Goal: Information Seeking & Learning: Find specific fact

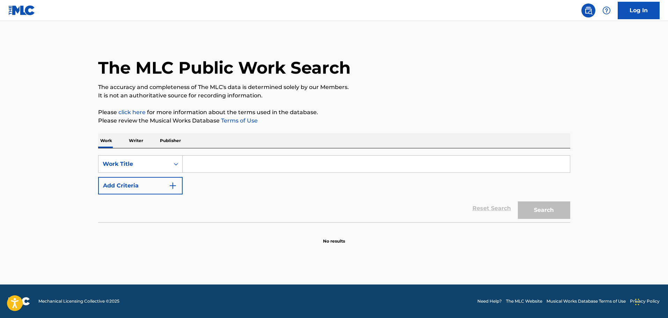
click at [213, 165] on input "Search Form" at bounding box center [376, 164] width 387 height 17
paste input "The Day Before You Came"
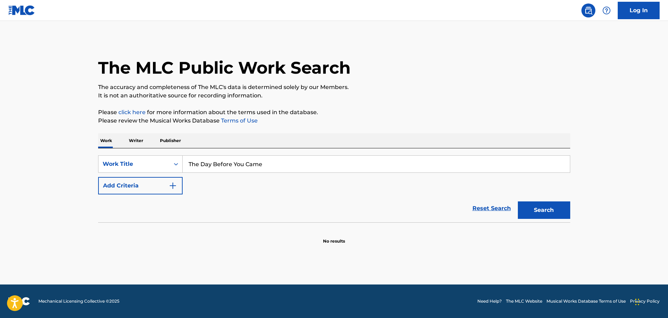
type input "The Day Before You Came"
click at [518, 202] on button "Search" at bounding box center [544, 210] width 52 height 17
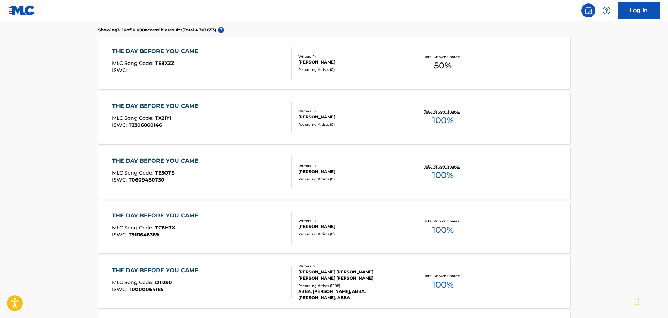
scroll to position [244, 0]
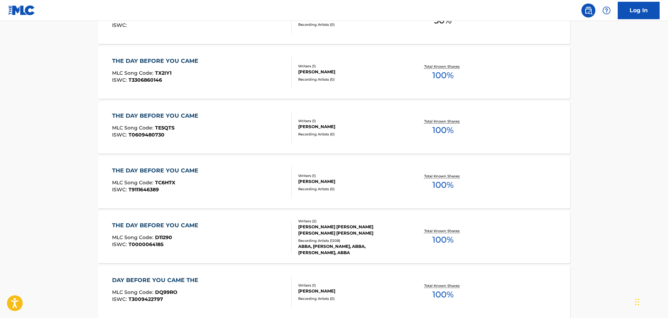
click at [169, 224] on div "THE DAY BEFORE YOU CAME" at bounding box center [157, 225] width 90 height 8
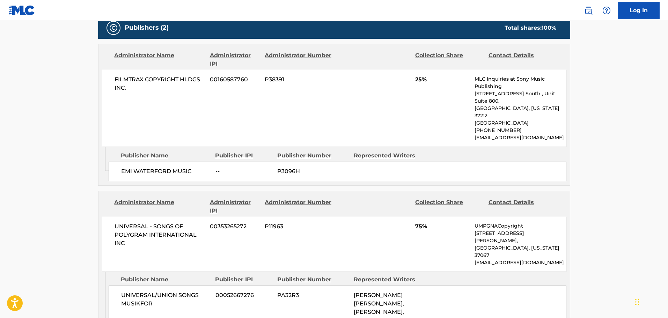
scroll to position [279, 0]
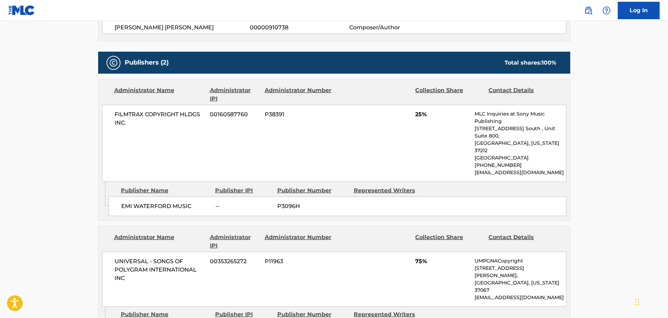
click at [66, 134] on main "< Back to public search results Copy work link THE DAY BEFORE YOU CAME Work Det…" at bounding box center [334, 204] width 668 height 924
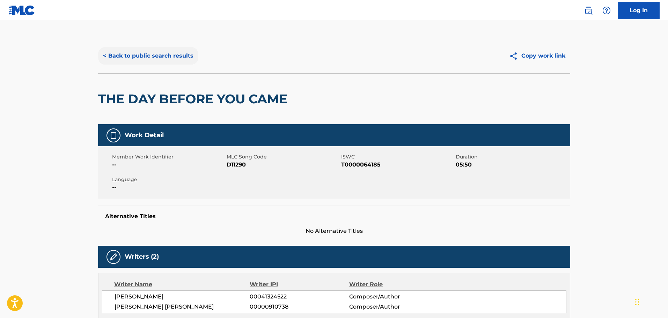
click at [145, 56] on button "< Back to public search results" at bounding box center [148, 55] width 100 height 17
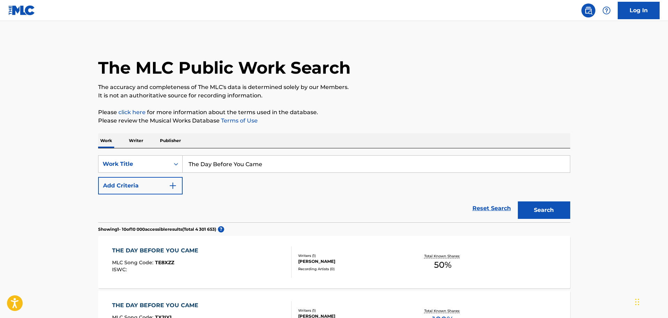
drag, startPoint x: 286, startPoint y: 165, endPoint x: 97, endPoint y: 159, distance: 188.7
paste input "Name Of The G"
type input "The Name Of The Game"
click at [518, 202] on button "Search" at bounding box center [544, 210] width 52 height 17
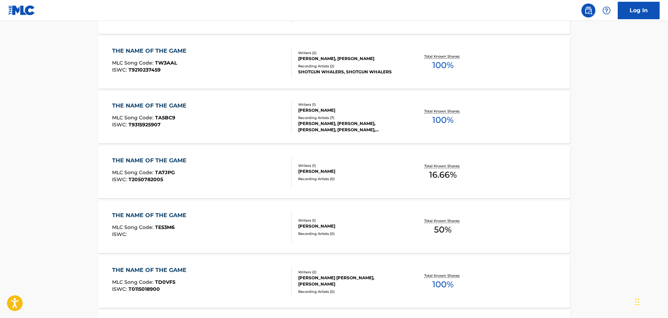
scroll to position [279, 0]
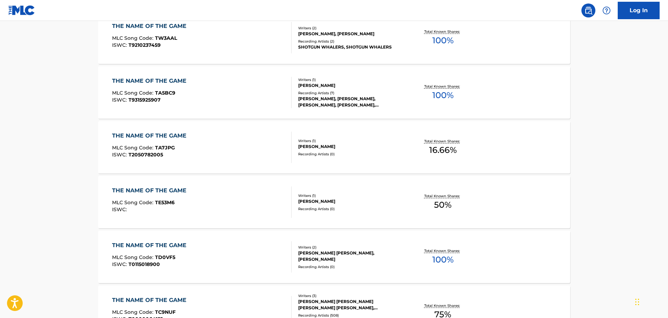
click at [155, 298] on div "THE NAME OF THE GAME" at bounding box center [151, 300] width 78 height 8
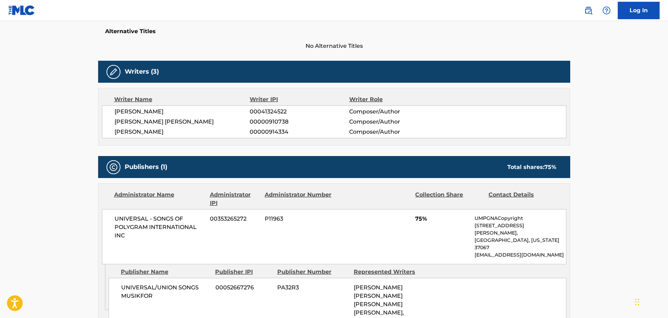
scroll to position [175, 0]
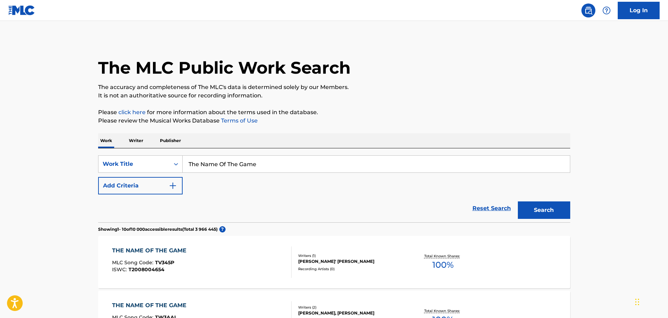
drag, startPoint x: 284, startPoint y: 162, endPoint x: 99, endPoint y: 149, distance: 184.8
click at [101, 149] on div "SearchWithCriteriaca8e1ba8-4cf1-4f9f-8e42-fc389141a262 Work Title The Name Of T…" at bounding box center [334, 185] width 472 height 74
paste input "Winner Takes It All"
type input "The Winner Takes It All"
click at [518, 202] on button "Search" at bounding box center [544, 210] width 52 height 17
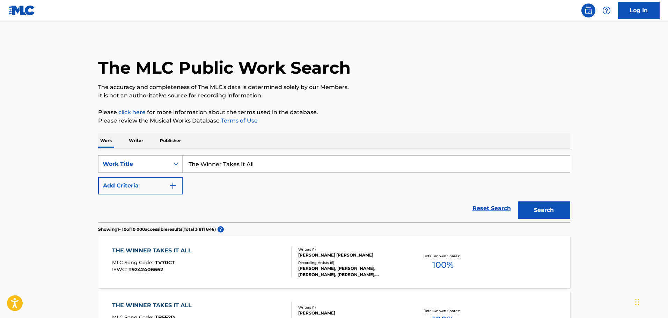
click at [161, 257] on div "THE WINNER TAKES IT ALL MLC Song Code : TV70CT ISWC : T9242406662" at bounding box center [153, 262] width 83 height 31
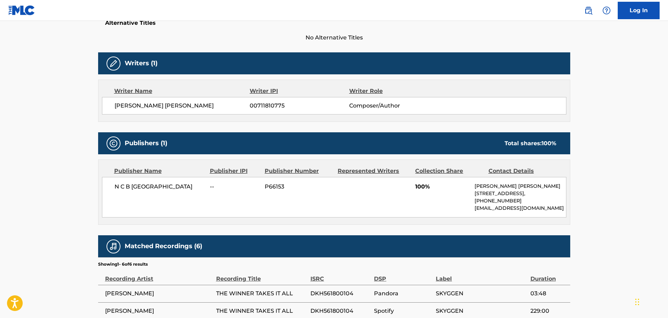
scroll to position [210, 0]
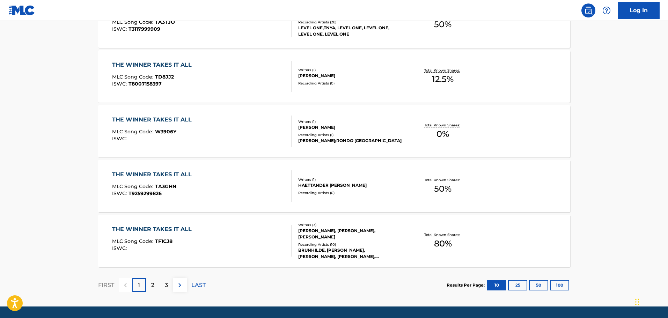
scroll to position [524, 0]
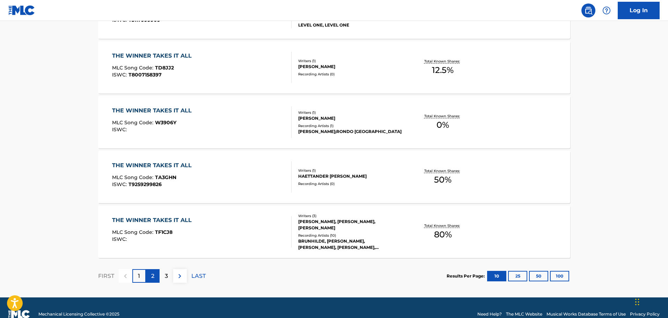
click at [152, 275] on p "2" at bounding box center [152, 276] width 3 height 8
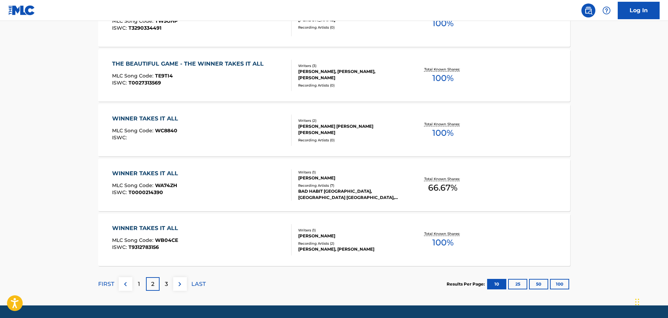
scroll to position [537, 0]
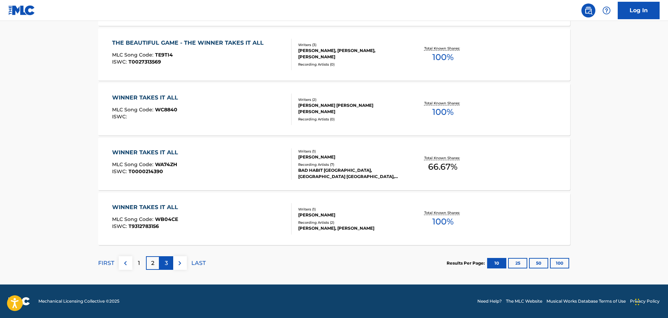
click at [166, 262] on p "3" at bounding box center [166, 263] width 3 height 8
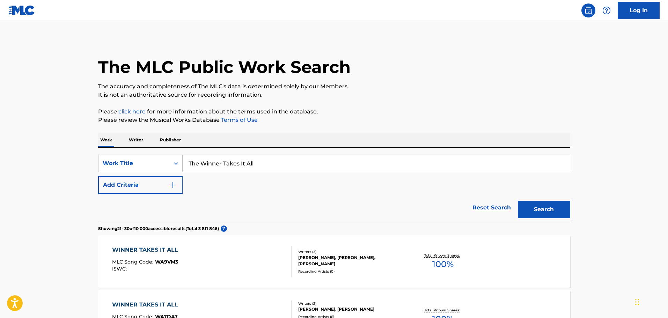
scroll to position [0, 0]
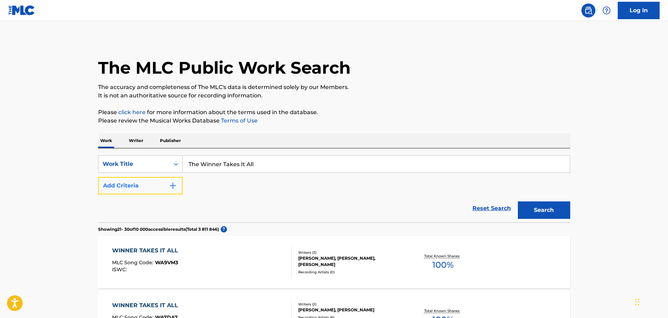
click at [153, 189] on button "Add Criteria" at bounding box center [140, 185] width 85 height 17
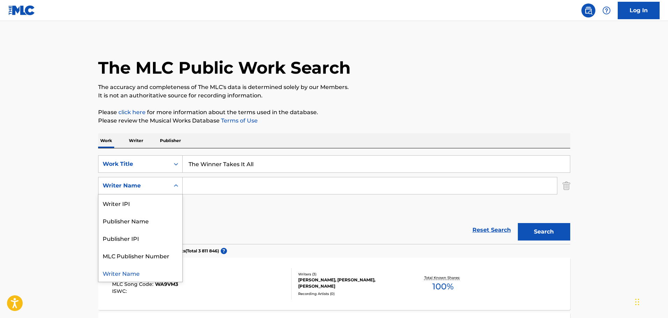
click at [172, 187] on div "Search Form" at bounding box center [176, 186] width 13 height 13
click at [130, 275] on div "Writer Name" at bounding box center [140, 272] width 84 height 17
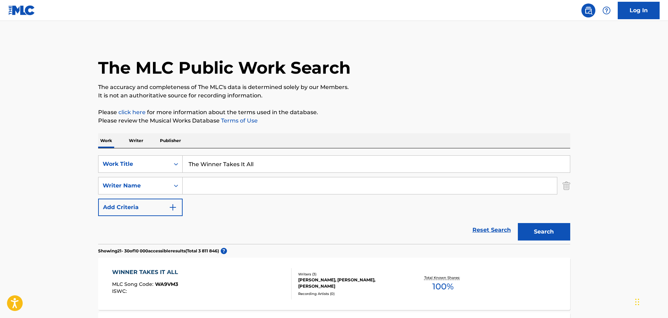
click at [206, 191] on input "Search Form" at bounding box center [370, 185] width 374 height 17
click at [518, 223] on button "Search" at bounding box center [544, 231] width 52 height 17
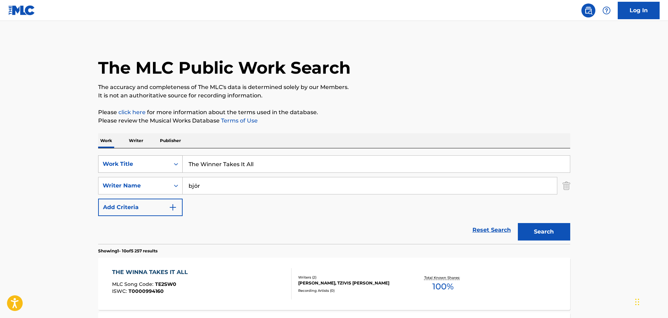
drag, startPoint x: 272, startPoint y: 166, endPoint x: 134, endPoint y: 158, distance: 138.2
click at [134, 158] on div "SearchWithCriteriaca8e1ba8-4cf1-4f9f-8e42-fc389141a262 Work Title The Winner Ta…" at bounding box center [334, 163] width 472 height 17
drag, startPoint x: 198, startPoint y: 186, endPoint x: 149, endPoint y: 187, distance: 49.3
click at [150, 187] on div "SearchWithCriteriabf0e6d89-e618-4639-a03f-44f15690cdf9 Writer Name [PERSON_NAME]" at bounding box center [334, 185] width 472 height 17
paste input "Ulvaeus"
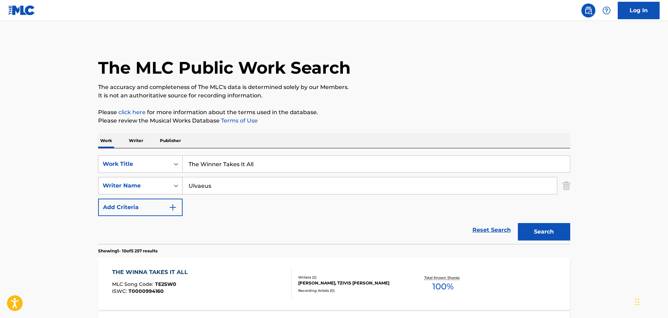
type input "Ulvaeus"
click at [518, 223] on button "Search" at bounding box center [544, 231] width 52 height 17
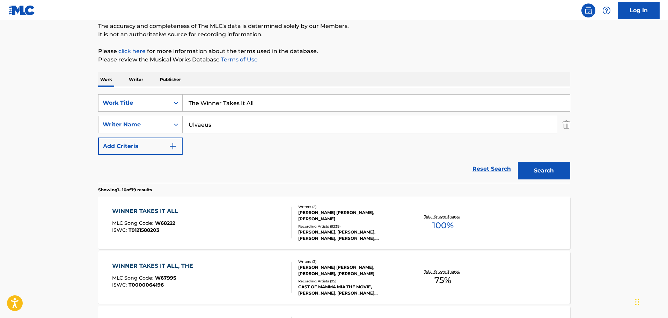
scroll to position [70, 0]
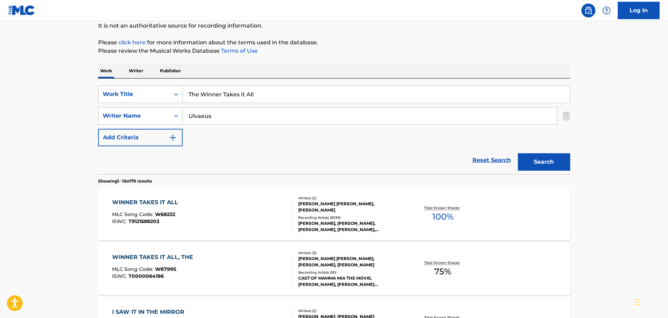
click at [158, 202] on div "WINNER TAKES IT ALL" at bounding box center [147, 202] width 70 height 8
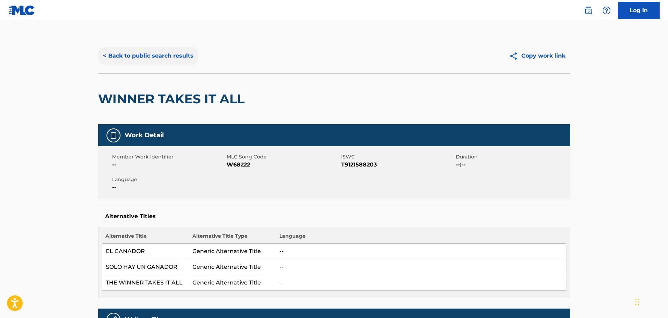
click at [118, 51] on button "< Back to public search results" at bounding box center [148, 55] width 100 height 17
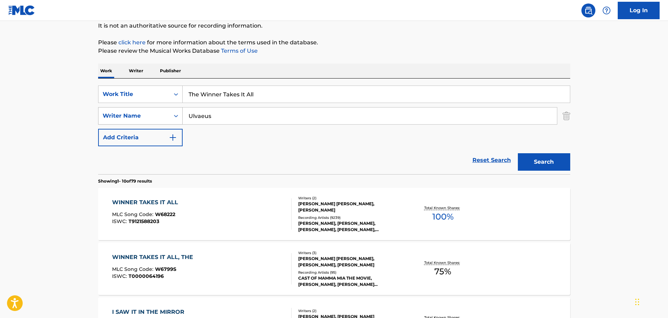
drag, startPoint x: 231, startPoint y: 115, endPoint x: 166, endPoint y: 111, distance: 65.8
click at [166, 111] on div "SearchWithCriteriabf0e6d89-e618-4639-a03f-44f15690cdf9 Writer Name [PERSON_NAME]" at bounding box center [334, 115] width 472 height 17
drag, startPoint x: 268, startPoint y: 94, endPoint x: 89, endPoint y: 90, distance: 178.5
paste input "RUCKIN'"
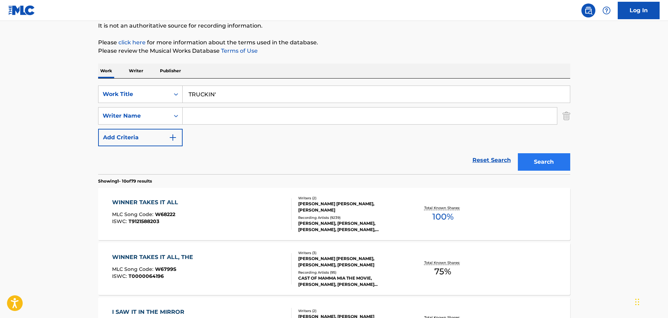
type input "TRUCKIN'"
click at [536, 165] on button "Search" at bounding box center [544, 161] width 52 height 17
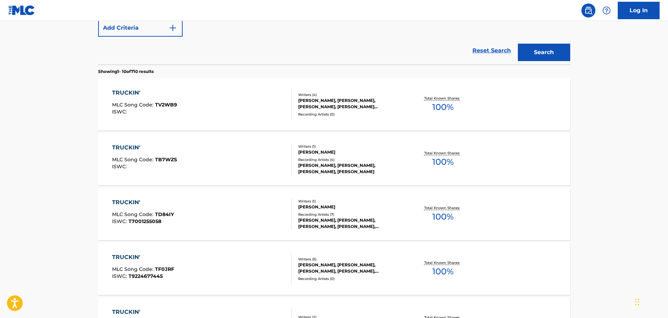
scroll to position [210, 0]
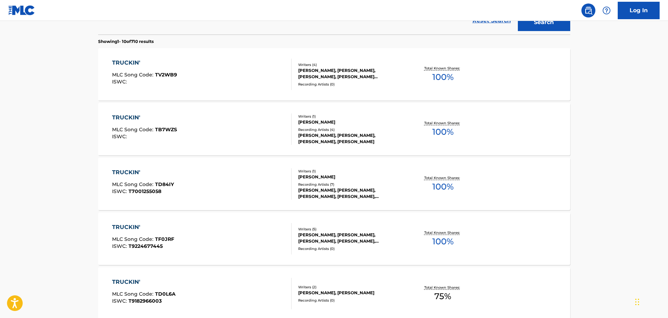
click at [144, 70] on div "TRUCKIN' MLC Song Code : TV2WB9 ISWC :" at bounding box center [144, 74] width 65 height 31
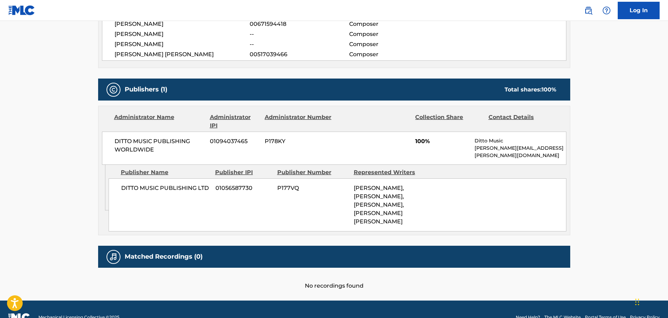
scroll to position [300, 0]
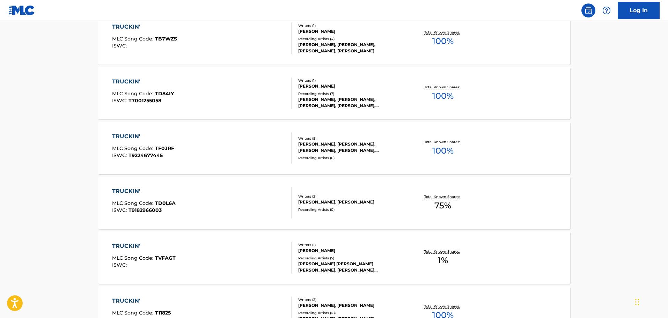
scroll to position [249, 0]
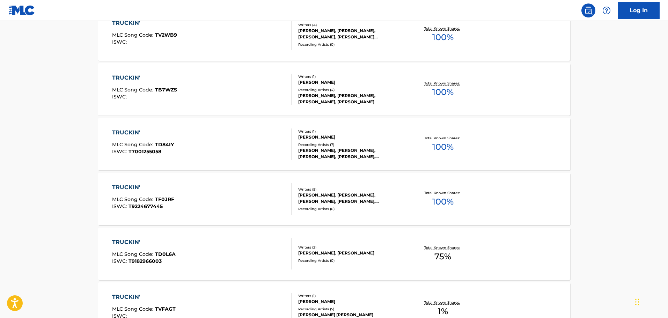
click at [129, 92] on span "MLC Song Code :" at bounding box center [133, 90] width 43 height 6
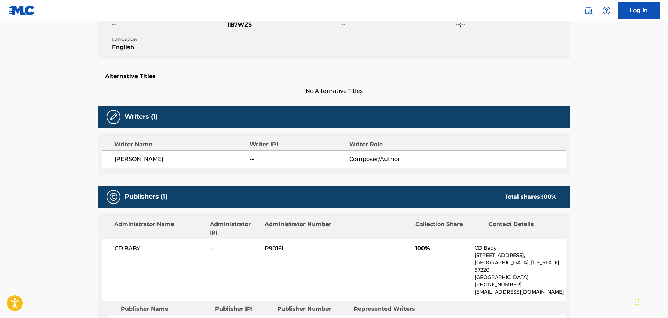
scroll to position [140, 0]
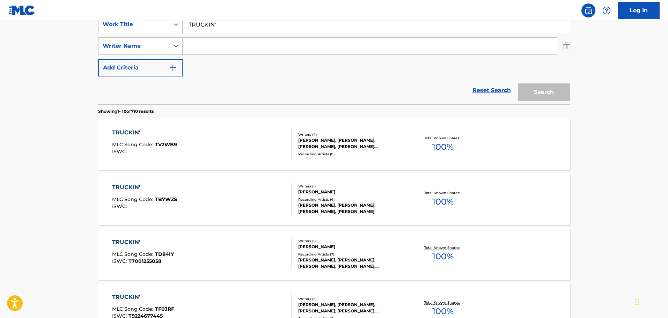
scroll to position [289, 0]
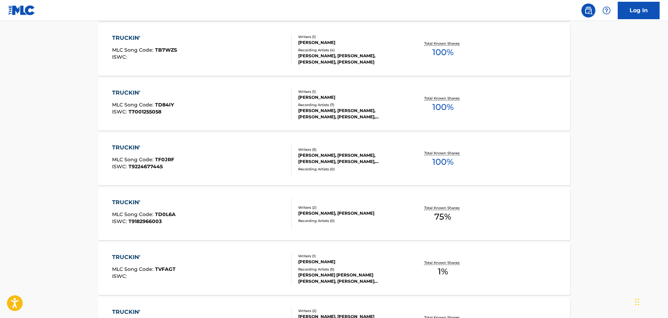
click at [170, 162] on span "TF0JRF" at bounding box center [164, 159] width 19 height 6
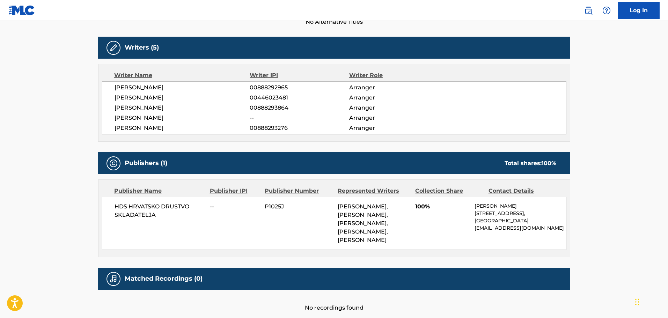
scroll to position [210, 0]
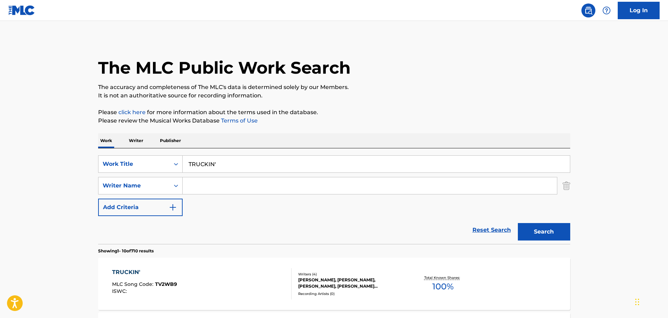
drag, startPoint x: 94, startPoint y: 164, endPoint x: 62, endPoint y: 166, distance: 32.2
paste input "UNBREAK MY HEART"
type input "UNBREAK MY HEART"
click at [518, 223] on button "Search" at bounding box center [544, 231] width 52 height 17
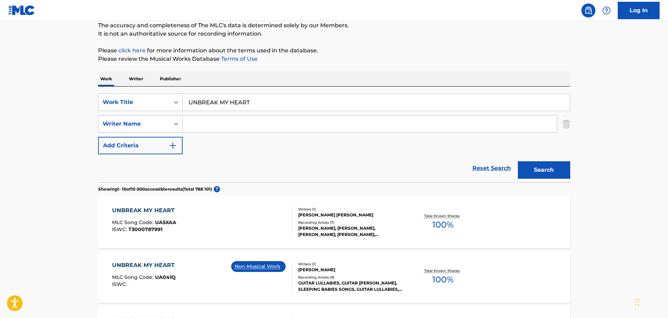
scroll to position [105, 0]
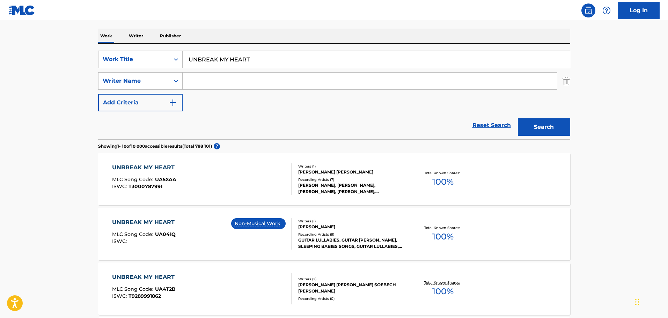
click at [152, 169] on div "UNBREAK MY HEART" at bounding box center [145, 167] width 66 height 8
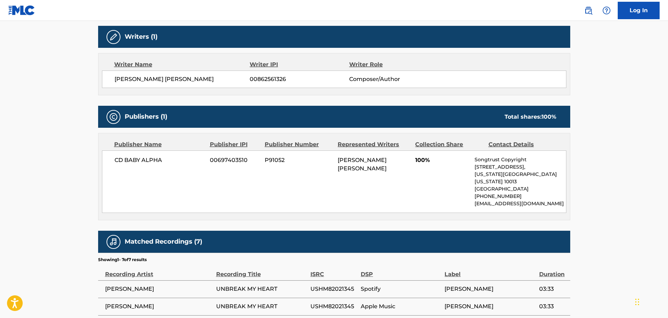
scroll to position [314, 0]
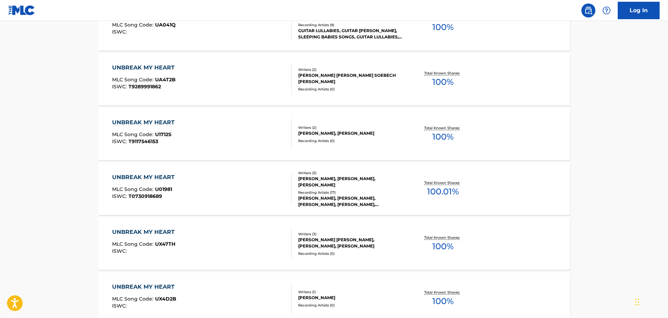
scroll to position [105, 0]
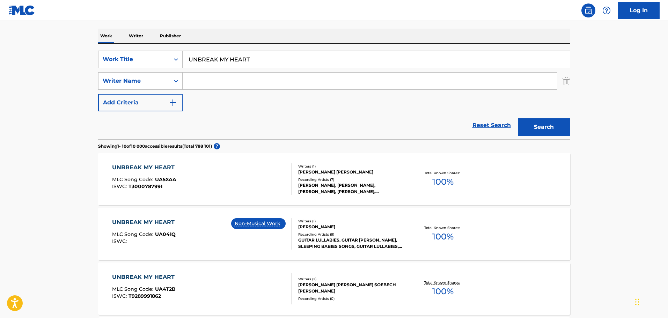
drag, startPoint x: 284, startPoint y: 60, endPoint x: 15, endPoint y: 76, distance: 269.8
type input "gimme!"
click at [518, 118] on button "Search" at bounding box center [544, 126] width 52 height 17
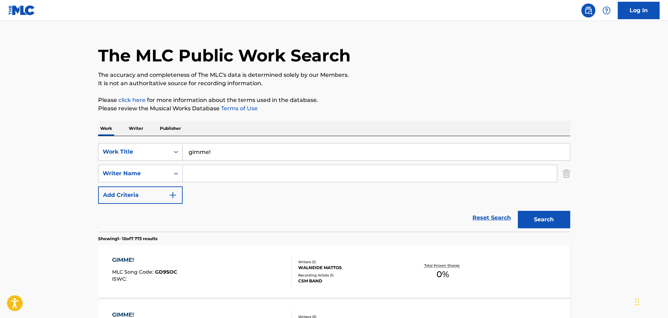
scroll to position [0, 0]
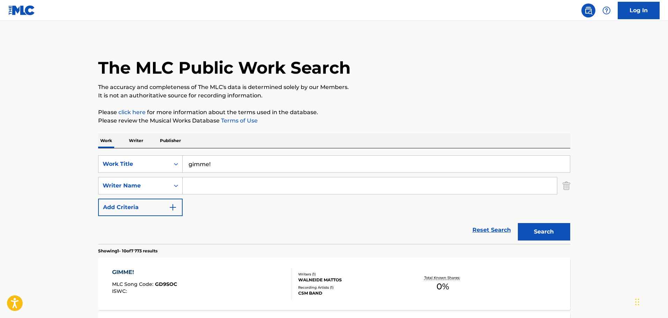
click at [221, 189] on input "Search Form" at bounding box center [370, 185] width 374 height 17
click at [518, 223] on button "Search" at bounding box center [544, 231] width 52 height 17
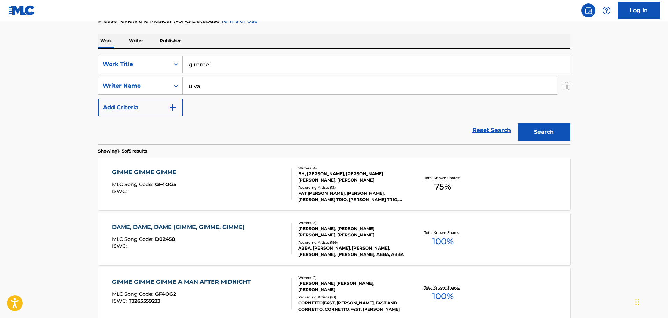
scroll to position [105, 0]
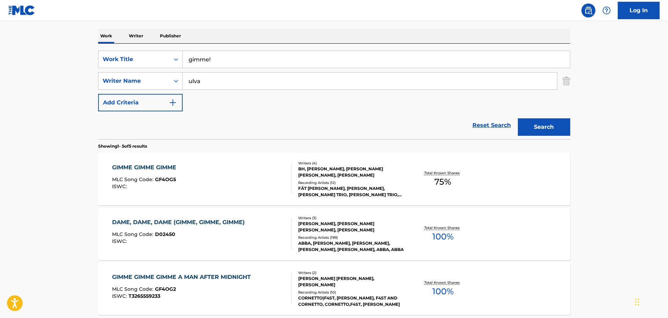
click at [228, 80] on input "ulva" at bounding box center [370, 81] width 374 height 17
type input "ulvaeus"
click at [518, 118] on button "Search" at bounding box center [544, 126] width 52 height 17
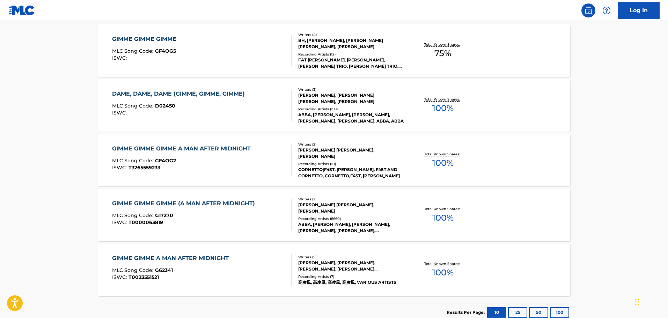
scroll to position [244, 0]
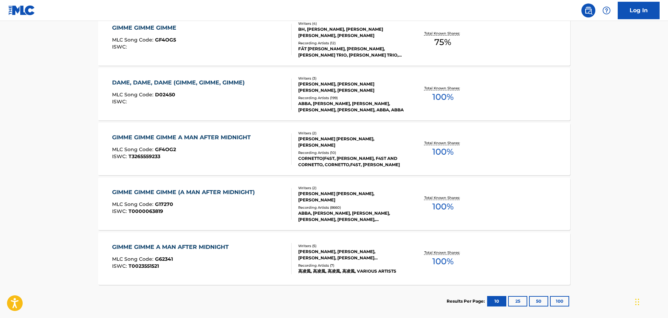
click at [213, 191] on div "GIMME GIMME GIMME (A MAN AFTER MIDNIGHT)" at bounding box center [185, 192] width 146 height 8
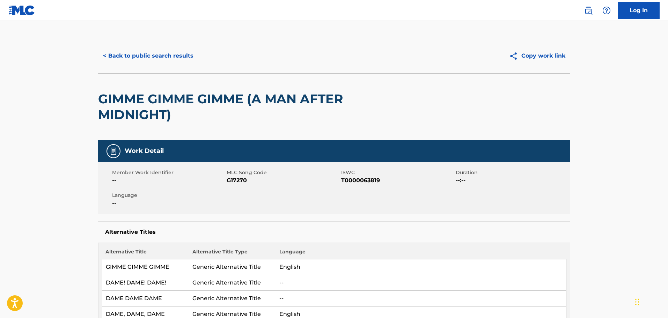
drag, startPoint x: 41, startPoint y: 145, endPoint x: 60, endPoint y: 111, distance: 39.7
click at [132, 55] on button "< Back to public search results" at bounding box center [148, 55] width 100 height 17
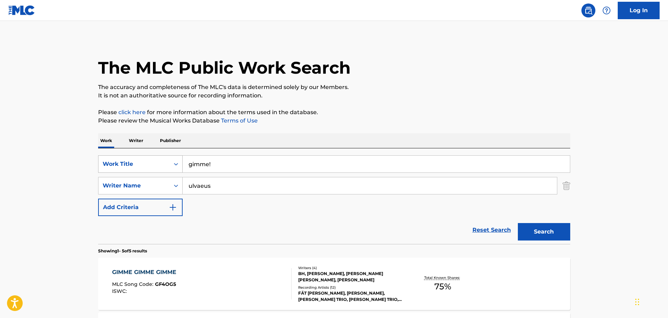
drag, startPoint x: 233, startPoint y: 163, endPoint x: 136, endPoint y: 167, distance: 97.5
click at [136, 167] on div "SearchWithCriteriaca8e1ba8-4cf1-4f9f-8e42-fc389141a262 Work Title gimme!" at bounding box center [334, 163] width 472 height 17
paste input "Honey, Honey"
type input "Honey, Honey"
click at [518, 223] on button "Search" at bounding box center [544, 231] width 52 height 17
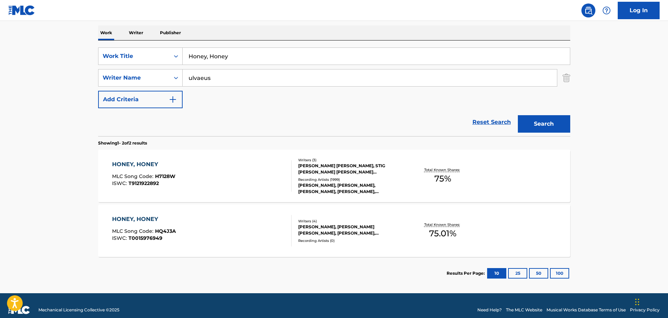
scroll to position [117, 0]
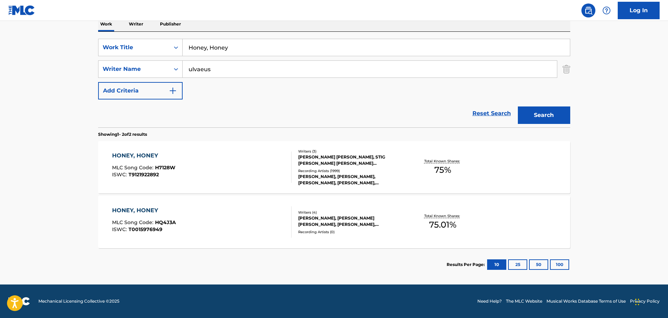
click at [146, 168] on span "MLC Song Code :" at bounding box center [133, 168] width 43 height 6
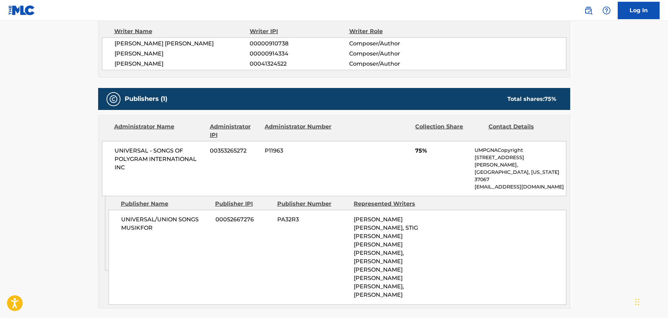
scroll to position [279, 0]
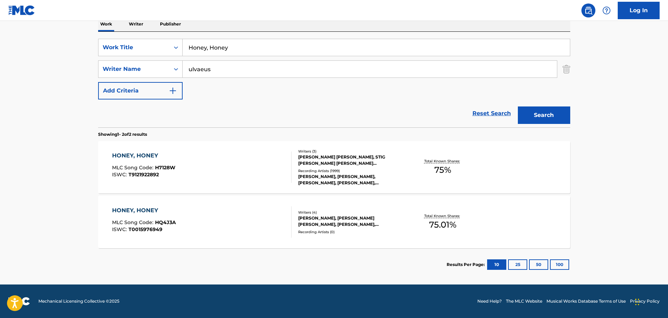
scroll to position [117, 0]
click at [124, 214] on div "HONEY, HONEY" at bounding box center [144, 210] width 64 height 8
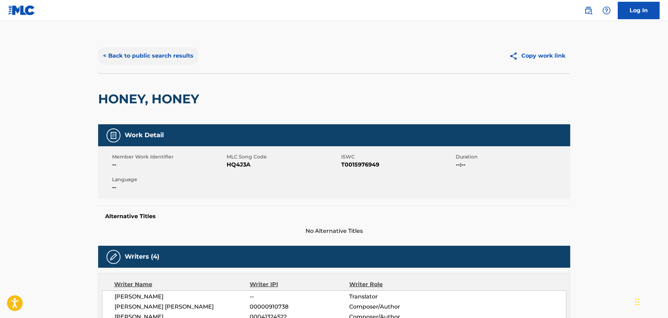
click at [120, 57] on button "< Back to public search results" at bounding box center [148, 55] width 100 height 17
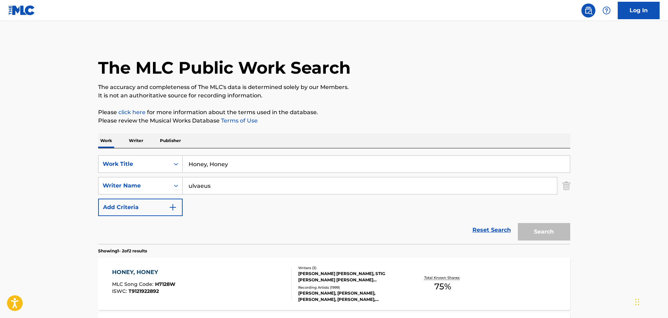
scroll to position [77, 0]
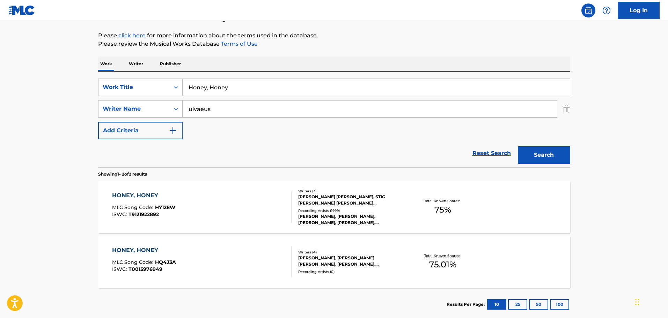
drag, startPoint x: 242, startPoint y: 83, endPoint x: 73, endPoint y: 81, distance: 169.7
click at [94, 79] on div "The MLC Public Work Search The accuracy and completeness of The MLC's data is d…" at bounding box center [334, 141] width 489 height 359
paste input "I Do, I Do, I Do, I Do, I Do"
type input "I Do, I Do, I Do, I Do, I Do"
click at [518, 146] on button "Search" at bounding box center [544, 154] width 52 height 17
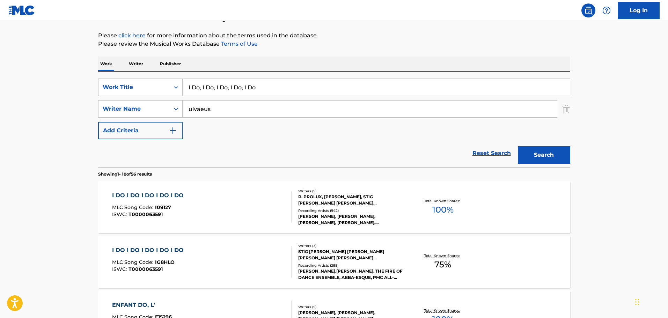
click at [152, 193] on div "I DO I DO I DO I DO I DO" at bounding box center [149, 195] width 75 height 8
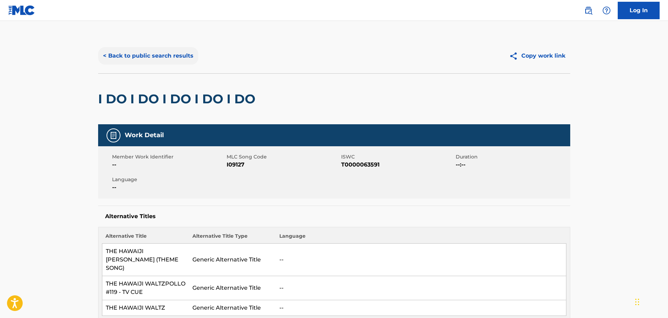
click at [112, 51] on button "< Back to public search results" at bounding box center [148, 55] width 100 height 17
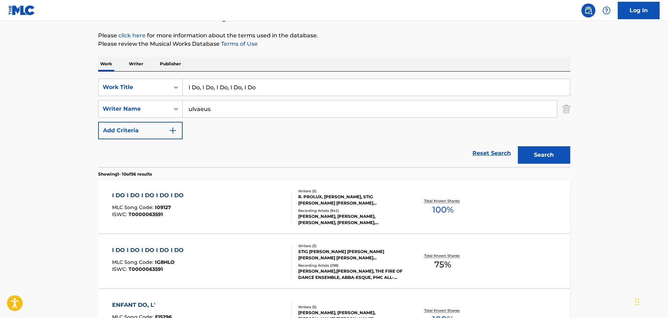
drag, startPoint x: 300, startPoint y: 83, endPoint x: 35, endPoint y: 83, distance: 265.4
click at [518, 146] on button "Search" at bounding box center [544, 154] width 52 height 17
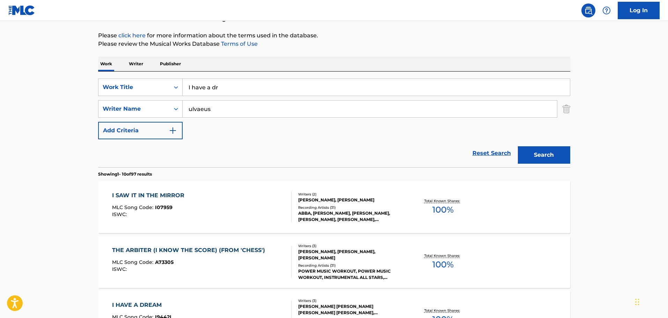
click at [233, 86] on input "I have a dr" at bounding box center [376, 87] width 387 height 17
type input "I have a dream"
click at [518, 146] on button "Search" at bounding box center [544, 154] width 52 height 17
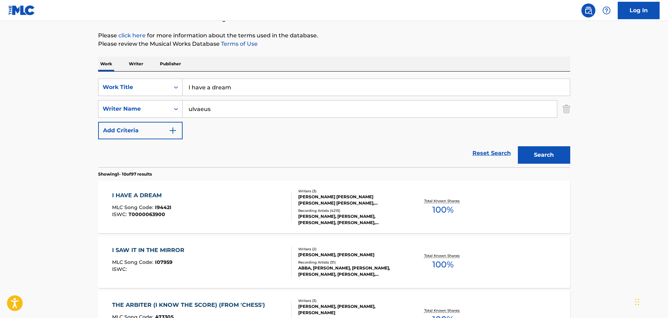
click at [128, 215] on span "ISWC :" at bounding box center [120, 214] width 16 height 6
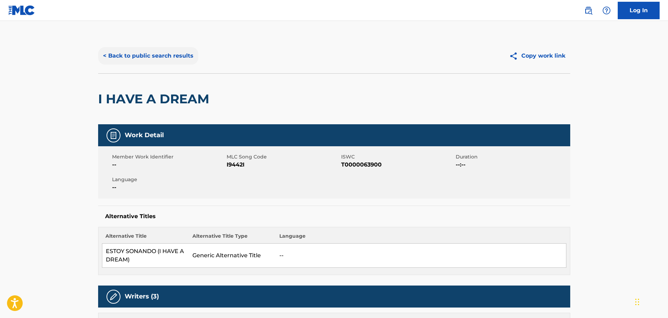
click at [129, 52] on button "< Back to public search results" at bounding box center [148, 55] width 100 height 17
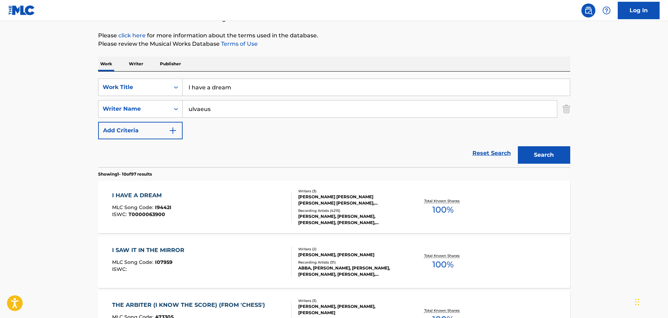
drag, startPoint x: 249, startPoint y: 89, endPoint x: 89, endPoint y: 91, distance: 160.3
type input "Knowing me k"
click at [518, 146] on button "Search" at bounding box center [544, 154] width 52 height 17
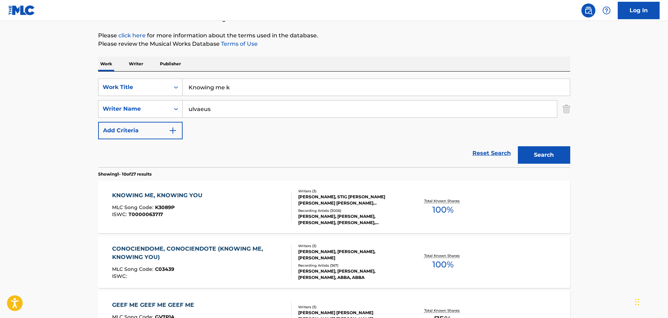
click at [152, 195] on div "KNOWING ME, KNOWING YOU" at bounding box center [159, 195] width 94 height 8
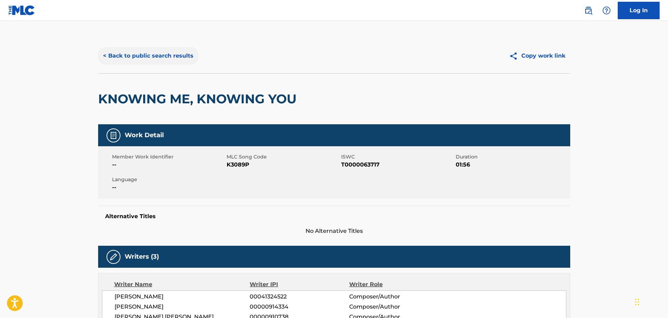
click at [124, 57] on button "< Back to public search results" at bounding box center [148, 55] width 100 height 17
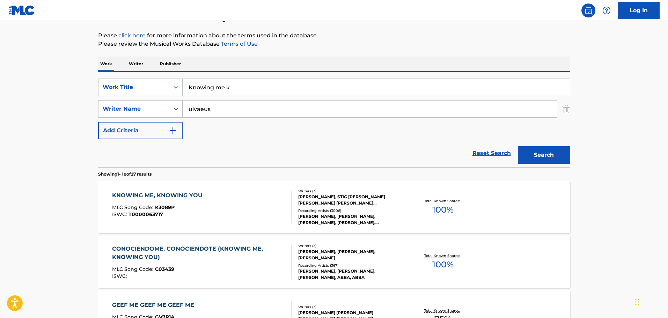
drag, startPoint x: 258, startPoint y: 89, endPoint x: 96, endPoint y: 91, distance: 162.1
type input "s.o.s"
click at [518, 146] on button "Search" at bounding box center [544, 154] width 52 height 17
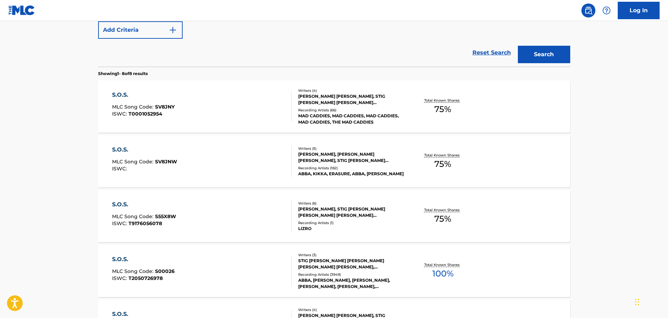
scroll to position [182, 0]
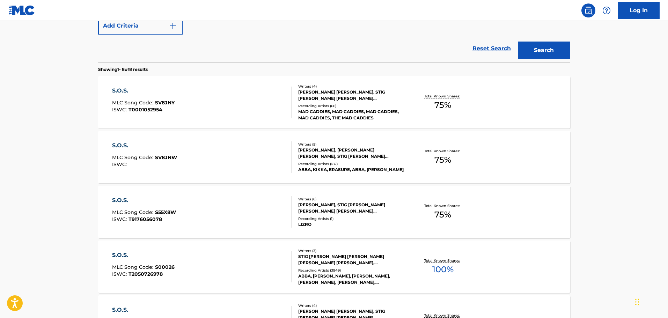
click at [336, 273] on div "ABBA, [PERSON_NAME], [PERSON_NAME], [PERSON_NAME], [PERSON_NAME], [PERSON_NAME]…" at bounding box center [350, 279] width 105 height 13
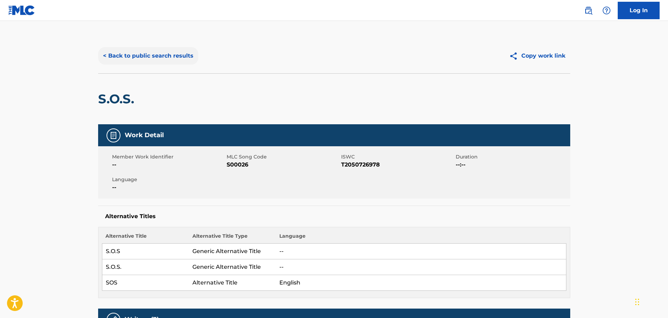
click at [162, 58] on button "< Back to public search results" at bounding box center [148, 55] width 100 height 17
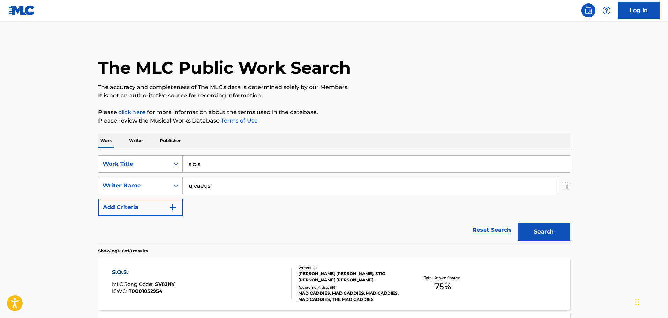
drag, startPoint x: 221, startPoint y: 167, endPoint x: 142, endPoint y: 170, distance: 78.6
click at [132, 166] on div "SearchWithCriteriaca8e1ba8-4cf1-4f9f-8e42-fc389141a262 Work Title s.o.s" at bounding box center [334, 163] width 472 height 17
paste input "Because We Can"
type input "Because We Can"
drag, startPoint x: 228, startPoint y: 187, endPoint x: 129, endPoint y: 191, distance: 99.3
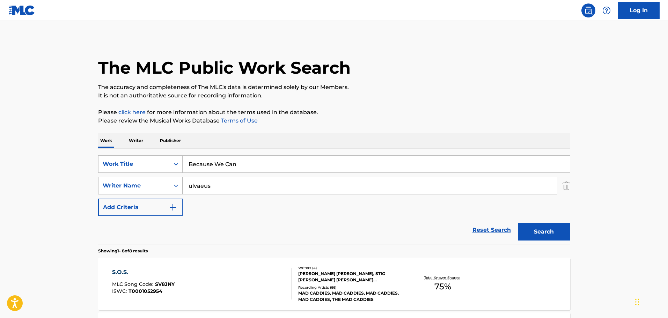
click at [129, 191] on div "SearchWithCriteriabf0e6d89-e618-4639-a03f-44f15690cdf9 Writer Name [PERSON_NAME]" at bounding box center [334, 185] width 472 height 17
type input "[PERSON_NAME]"
click at [518, 223] on button "Search" at bounding box center [544, 231] width 52 height 17
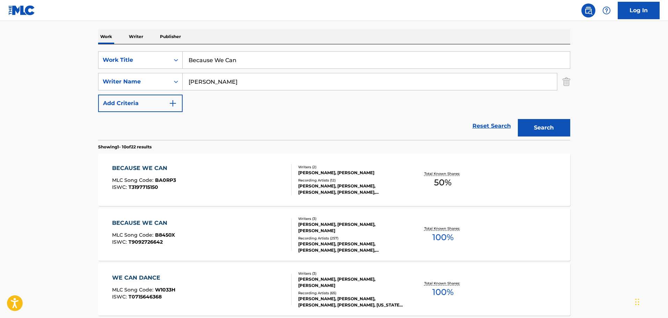
scroll to position [105, 0]
click at [318, 241] on div "[PERSON_NAME], [PERSON_NAME], [PERSON_NAME], [PERSON_NAME], [PERSON_NAME], [PER…" at bounding box center [350, 246] width 105 height 13
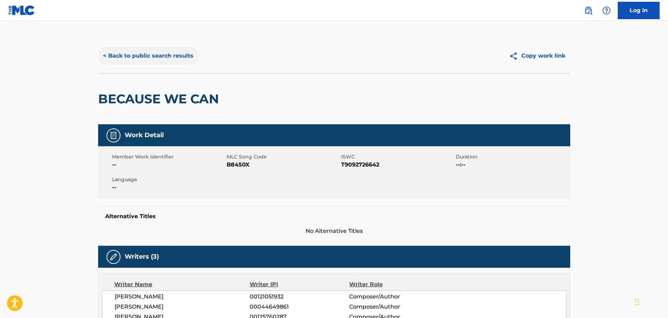
click at [109, 58] on button "< Back to public search results" at bounding box center [148, 55] width 100 height 17
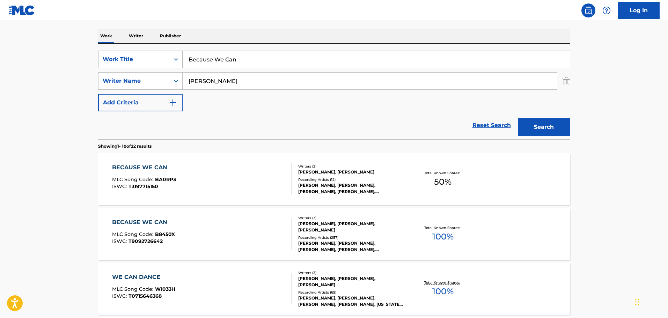
drag, startPoint x: 243, startPoint y: 60, endPoint x: 124, endPoint y: 67, distance: 119.0
click at [130, 66] on div "SearchWithCriteriaca8e1ba8-4cf1-4f9f-8e42-fc389141a262 Work Title Because We Can" at bounding box center [334, 59] width 472 height 17
paste input "orn To Be My Baby"
type input "Born To Be My Baby"
click at [542, 127] on button "Search" at bounding box center [544, 126] width 52 height 17
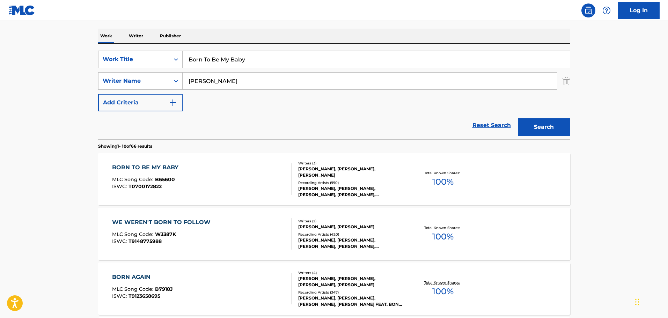
click at [152, 166] on div "BORN TO BE MY BABY" at bounding box center [147, 167] width 70 height 8
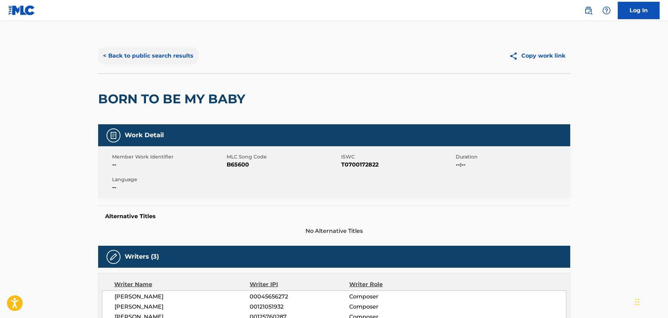
click at [152, 53] on button "< Back to public search results" at bounding box center [148, 55] width 100 height 17
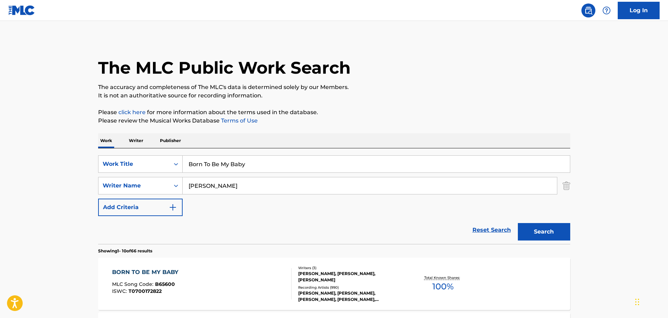
scroll to position [105, 0]
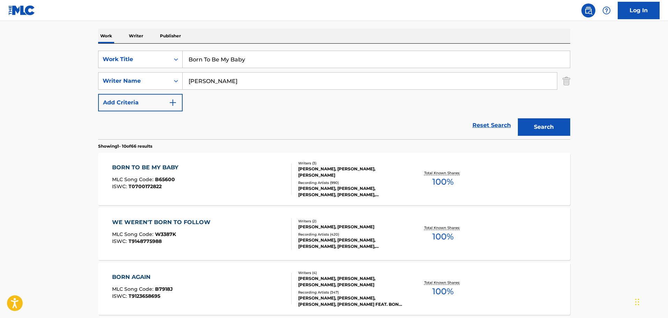
drag, startPoint x: 268, startPoint y: 57, endPoint x: 93, endPoint y: 49, distance: 175.5
click at [98, 49] on div "SearchWithCriteriaca8e1ba8-4cf1-4f9f-8e42-fc389141a262 Work Title Born To Be My…" at bounding box center [334, 92] width 472 height 96
paste input "Dry Count"
type input "Dry County"
click at [518, 118] on button "Search" at bounding box center [544, 126] width 52 height 17
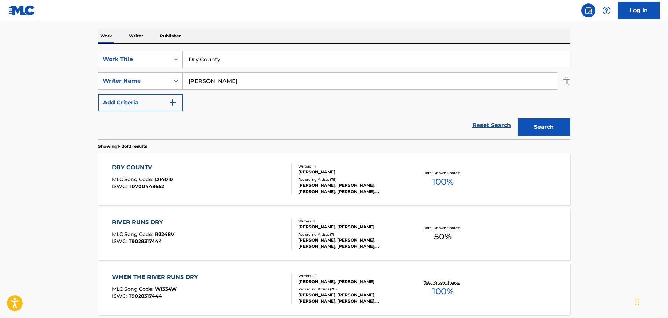
click at [135, 166] on div "DRY COUNTY" at bounding box center [142, 167] width 61 height 8
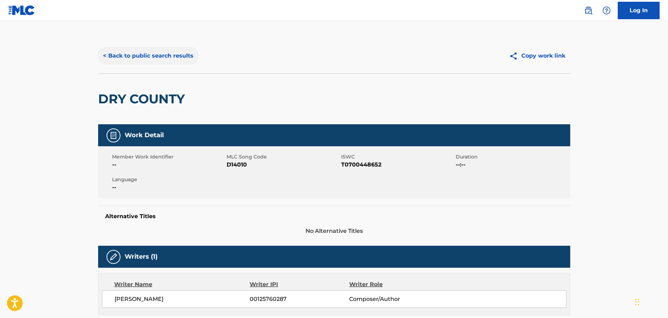
click at [151, 52] on button "< Back to public search results" at bounding box center [148, 55] width 100 height 17
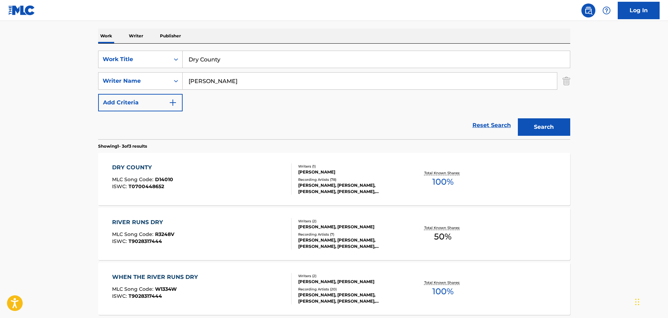
drag, startPoint x: 236, startPoint y: 82, endPoint x: 95, endPoint y: 82, distance: 141.1
click at [98, 82] on div "SearchWithCriteriabf0e6d89-e618-4639-a03f-44f15690cdf9 Writer Name [PERSON_NAME]" at bounding box center [334, 80] width 472 height 17
paste input "Everyday"
type input "Everyday"
click at [536, 126] on button "Search" at bounding box center [544, 126] width 52 height 17
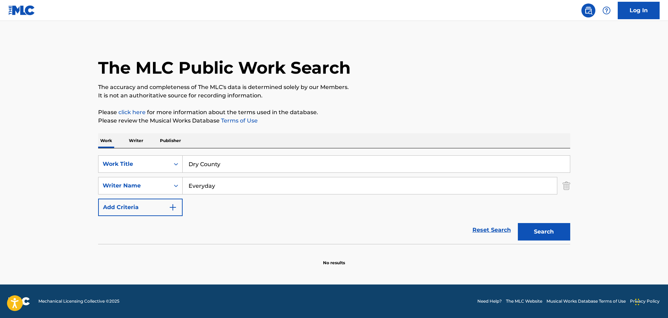
scroll to position [0, 0]
drag, startPoint x: 237, startPoint y: 163, endPoint x: 101, endPoint y: 163, distance: 136.2
click at [101, 163] on div "SearchWithCriteriaca8e1ba8-4cf1-4f9f-8e42-fc389141a262 Work Title Dry County" at bounding box center [334, 163] width 472 height 17
paste input "Everyda"
type input "Everyday"
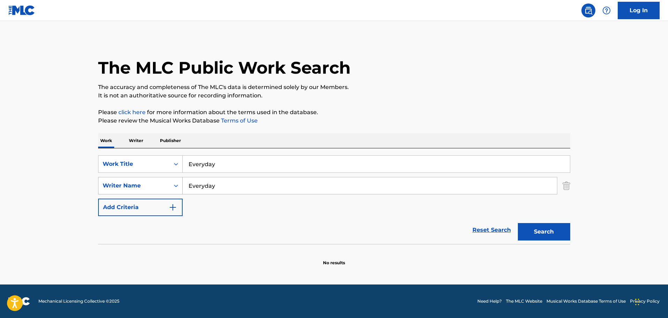
drag, startPoint x: 180, startPoint y: 183, endPoint x: 165, endPoint y: 184, distance: 15.4
click at [165, 184] on div "SearchWithCriteriabf0e6d89-e618-4639-a03f-44f15690cdf9 Writer Name Everyday" at bounding box center [334, 185] width 472 height 17
type input "[PERSON_NAME]"
click at [518, 223] on button "Search" at bounding box center [544, 231] width 52 height 17
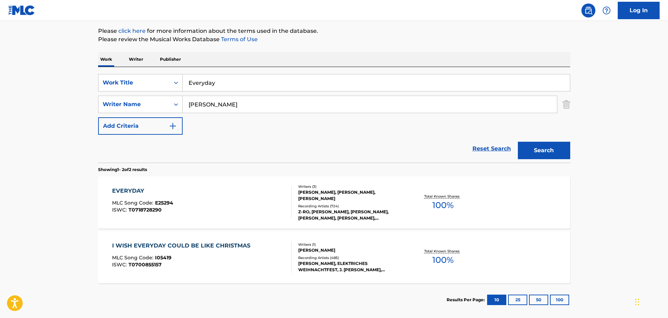
scroll to position [105, 0]
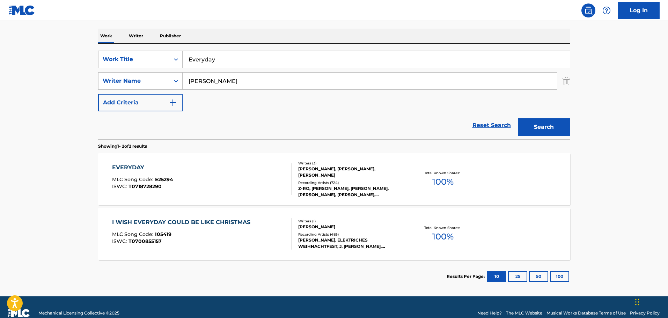
click at [168, 190] on div "EVERYDAY MLC Song Code : E25294 ISWC : T0718728290" at bounding box center [142, 178] width 61 height 31
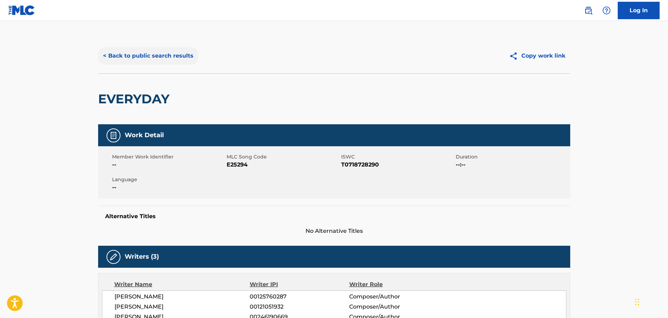
click at [133, 56] on button "< Back to public search results" at bounding box center [148, 55] width 100 height 17
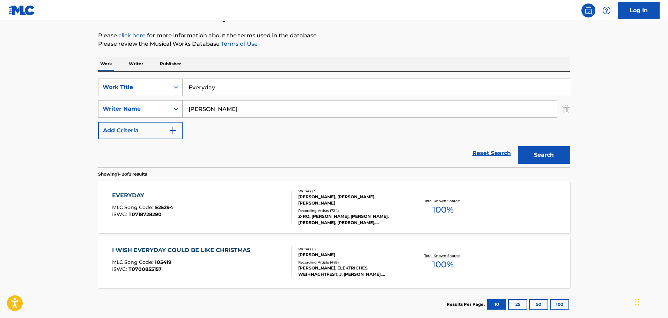
drag, startPoint x: 237, startPoint y: 109, endPoint x: 156, endPoint y: 111, distance: 81.4
click at [156, 111] on div "SearchWithCriteriabf0e6d89-e618-4639-a03f-44f15690cdf9 Writer Name [PERSON_NAME]" at bounding box center [334, 108] width 472 height 17
drag, startPoint x: 257, startPoint y: 80, endPoint x: 122, endPoint y: 84, distance: 134.9
click at [122, 84] on div "SearchWithCriteriaca8e1ba8-4cf1-4f9f-8e42-fc389141a262 Work Title Everyday" at bounding box center [334, 87] width 472 height 17
paste input "Have A Nice D"
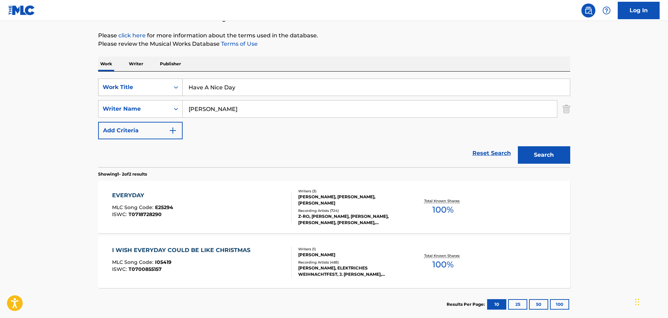
type input "Have A Nice Day"
click at [518, 146] on button "Search" at bounding box center [544, 154] width 52 height 17
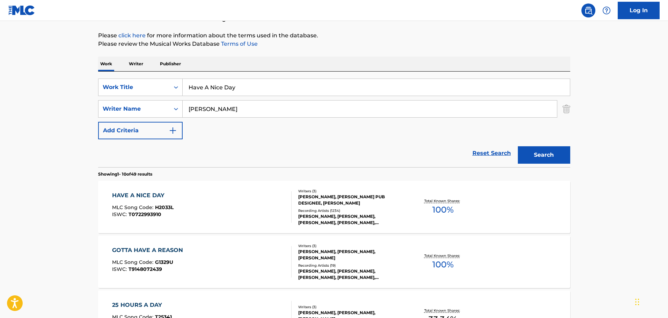
click at [147, 196] on div "HAVE A NICE DAY" at bounding box center [142, 195] width 61 height 8
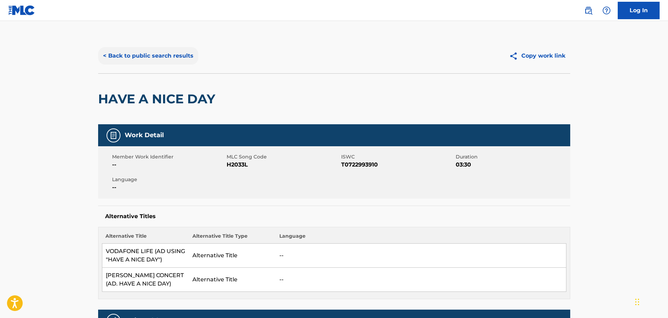
click at [143, 51] on button "< Back to public search results" at bounding box center [148, 55] width 100 height 17
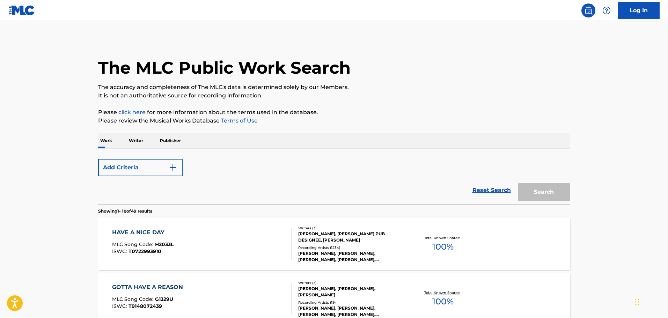
scroll to position [77, 0]
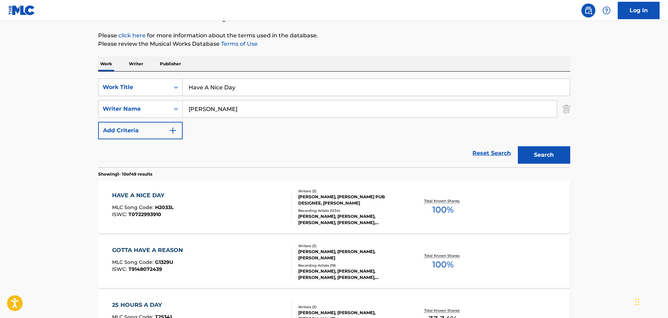
drag, startPoint x: 268, startPoint y: 90, endPoint x: 32, endPoint y: 72, distance: 237.2
paste input "If I Was Your Mother"
type input "If I Was Your Mother"
click at [518, 146] on button "Search" at bounding box center [544, 154] width 52 height 17
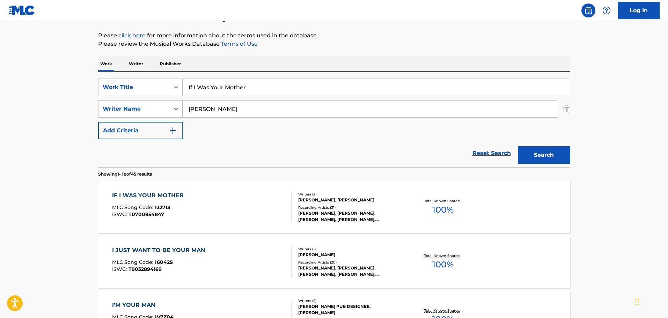
click at [173, 193] on div "IF I WAS YOUR MOTHER" at bounding box center [149, 195] width 75 height 8
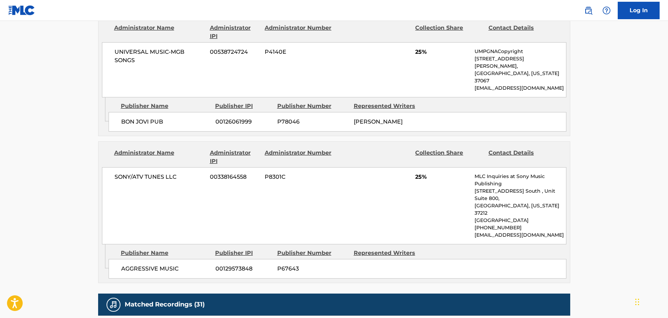
scroll to position [594, 0]
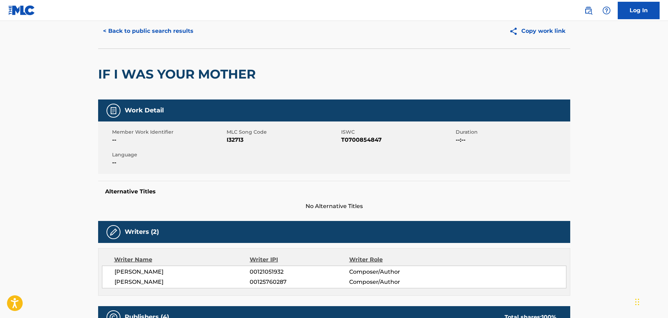
scroll to position [0, 0]
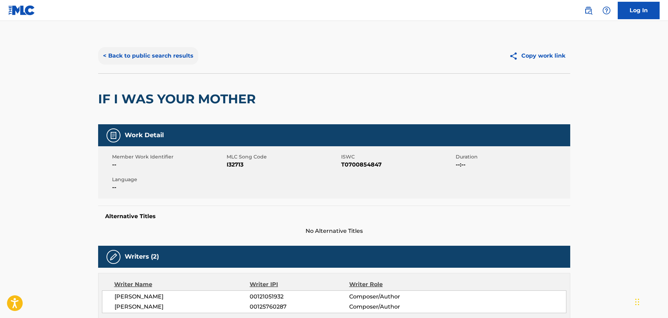
click at [144, 57] on button "< Back to public search results" at bounding box center [148, 55] width 100 height 17
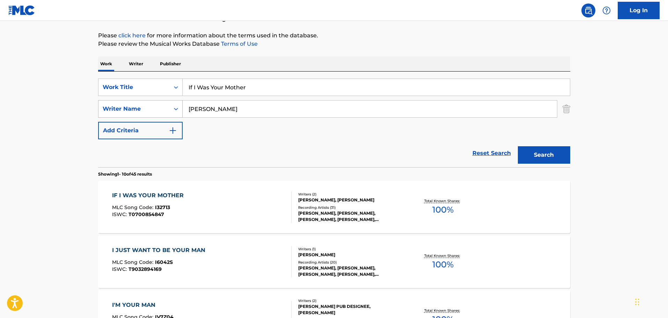
drag, startPoint x: 241, startPoint y: 113, endPoint x: 124, endPoint y: 107, distance: 116.8
click at [126, 107] on div "SearchWithCriteriabf0e6d89-e618-4639-a03f-44f15690cdf9 Writer Name [PERSON_NAME]" at bounding box center [334, 108] width 472 height 17
drag, startPoint x: 272, startPoint y: 87, endPoint x: 123, endPoint y: 90, distance: 149.5
click at [105, 85] on div "SearchWithCriteriaca8e1ba8-4cf1-4f9f-8e42-fc389141a262 Work Title If I Was Your…" at bounding box center [334, 87] width 472 height 17
paste input "n And Out Of Love"
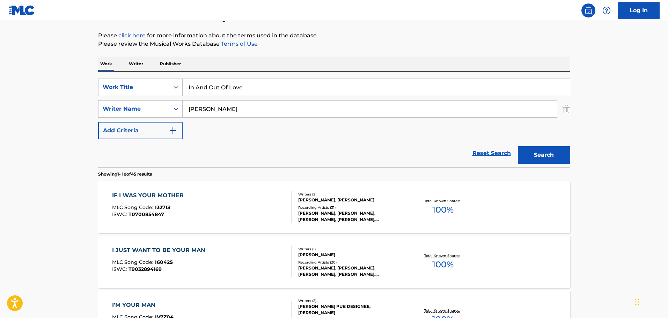
type input "In And Out Of Love"
click at [518, 146] on button "Search" at bounding box center [544, 154] width 52 height 17
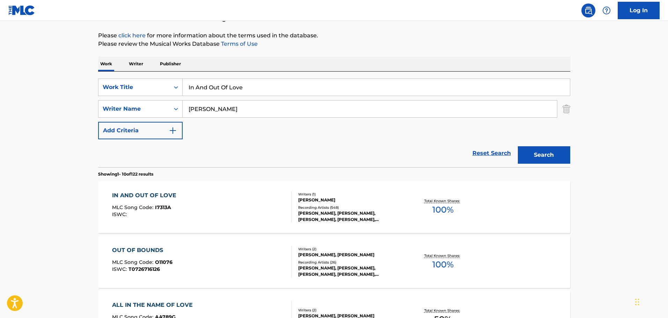
click at [150, 197] on div "IN AND OUT OF LOVE" at bounding box center [146, 195] width 68 height 8
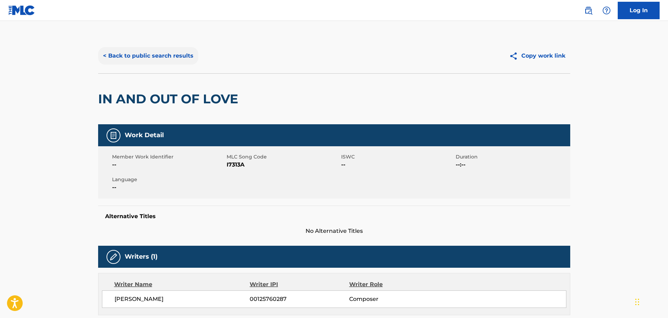
click at [127, 56] on button "< Back to public search results" at bounding box center [148, 55] width 100 height 17
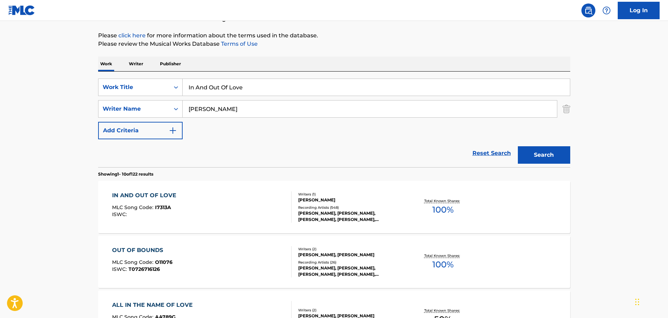
drag, startPoint x: 258, startPoint y: 111, endPoint x: 193, endPoint y: 110, distance: 64.6
click at [193, 110] on input "[PERSON_NAME]" at bounding box center [370, 109] width 374 height 17
drag, startPoint x: 265, startPoint y: 88, endPoint x: 110, endPoint y: 87, distance: 155.8
click at [110, 87] on div "SearchWithCriteriaca8e1ba8-4cf1-4f9f-8e42-fc389141a262 Work Title In And Out Of…" at bounding box center [334, 87] width 472 height 17
paste input "These Arms"
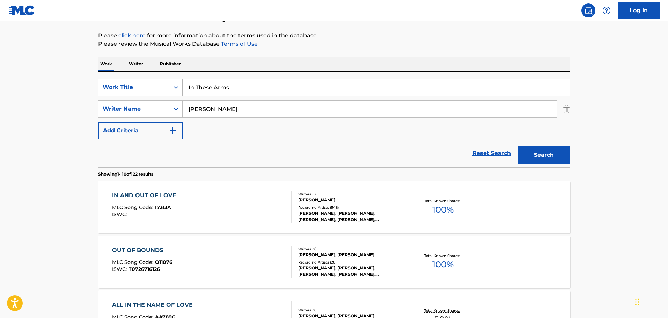
type input "In These Arms"
click at [518, 146] on button "Search" at bounding box center [544, 154] width 52 height 17
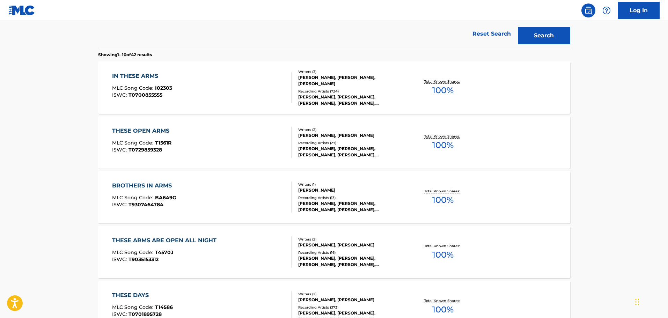
scroll to position [217, 0]
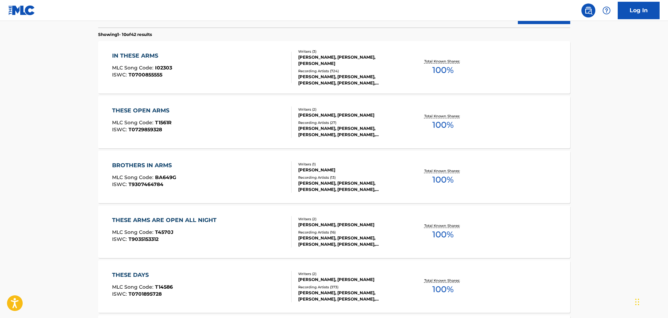
click at [147, 67] on span "MLC Song Code :" at bounding box center [133, 68] width 43 height 6
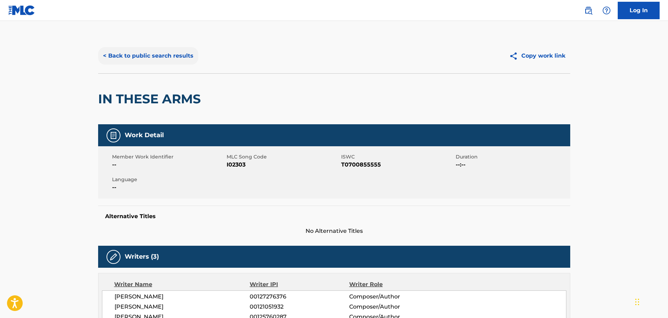
click at [131, 53] on button "< Back to public search results" at bounding box center [148, 55] width 100 height 17
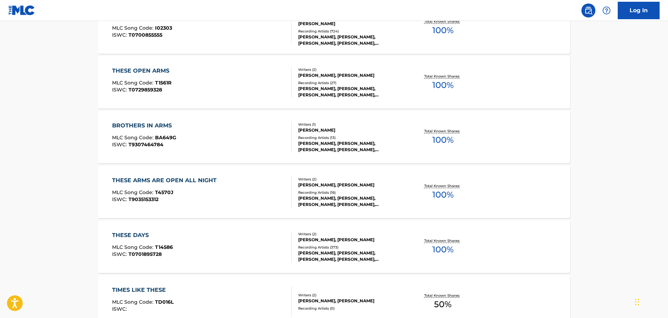
click at [43, 144] on main "The MLC Public Work Search The accuracy and completeness of The MLC's data is d…" at bounding box center [334, 176] width 668 height 822
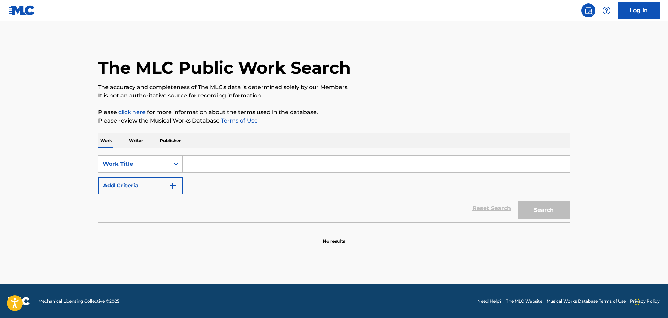
click at [212, 162] on input "Search Form" at bounding box center [376, 164] width 387 height 17
paste input "Keep The Faith"
type input "Keep The Faith"
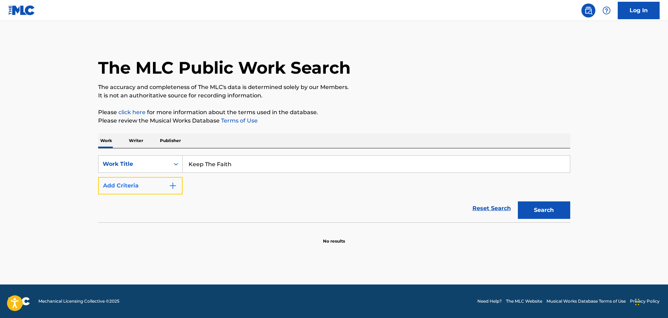
click at [152, 185] on button "Add Criteria" at bounding box center [140, 185] width 85 height 17
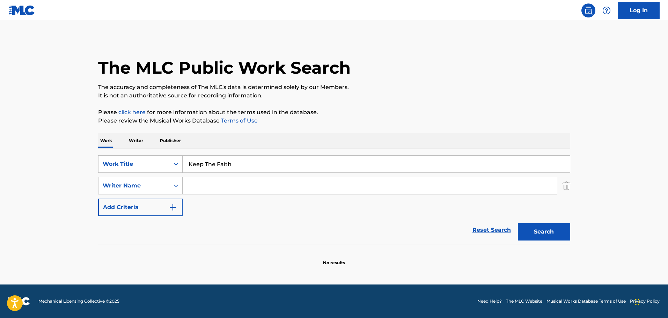
click at [213, 187] on input "Search Form" at bounding box center [370, 185] width 374 height 17
type input "[PERSON_NAME]"
click at [518, 223] on button "Search" at bounding box center [544, 231] width 52 height 17
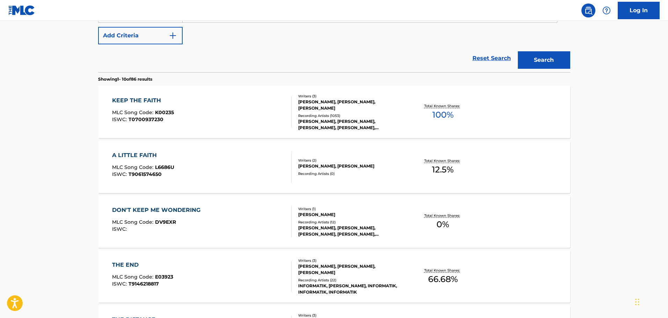
scroll to position [175, 0]
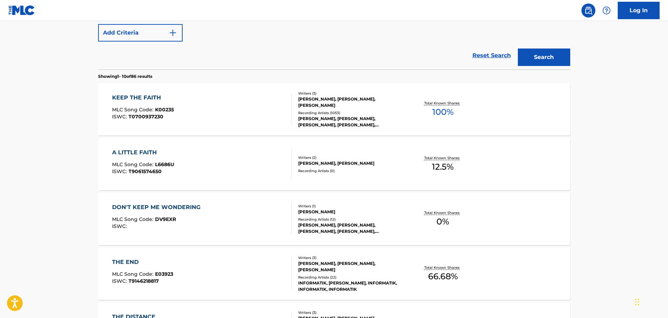
click at [153, 104] on div "KEEP THE FAITH MLC Song Code : K00235 ISWC : T0700937230" at bounding box center [143, 109] width 62 height 31
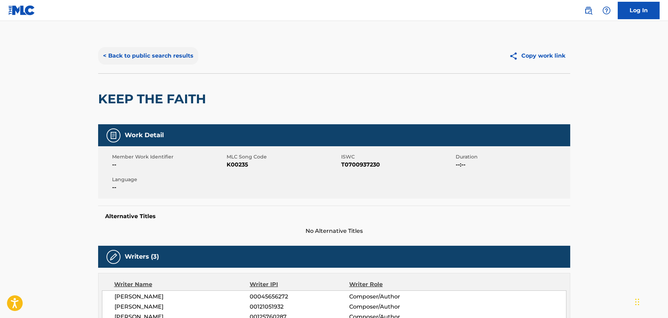
click at [154, 53] on button "< Back to public search results" at bounding box center [148, 55] width 100 height 17
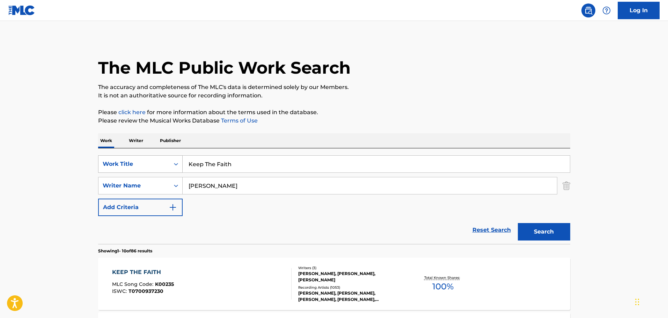
drag, startPoint x: 259, startPoint y: 163, endPoint x: 105, endPoint y: 158, distance: 153.8
click at [106, 158] on div "SearchWithCriteria04878169-032c-4ebc-bc89-ae87a9b48ea3 Work Title Keep The Faith" at bounding box center [334, 163] width 472 height 17
paste input "Lay Your Hands On Me"
type input "Lay Your Hands On Me"
click at [518, 223] on button "Search" at bounding box center [544, 231] width 52 height 17
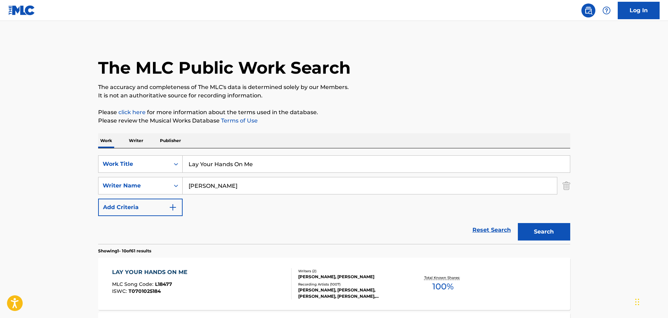
click at [169, 277] on div "LAY YOUR HANDS ON ME MLC Song Code : L18477 ISWC : T0701025184" at bounding box center [151, 283] width 79 height 31
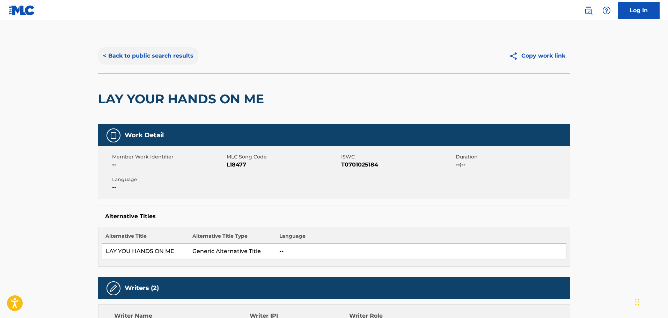
click at [158, 55] on button "< Back to public search results" at bounding box center [148, 55] width 100 height 17
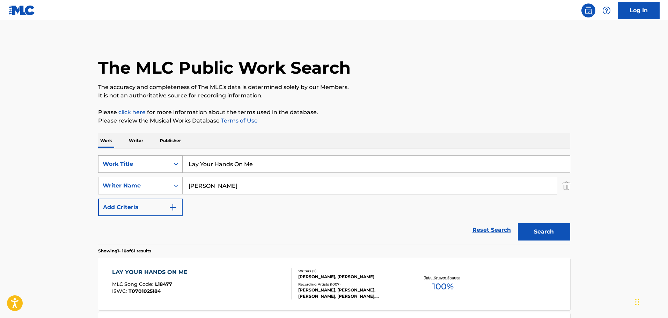
drag, startPoint x: 274, startPoint y: 162, endPoint x: 103, endPoint y: 156, distance: 171.2
click at [104, 156] on div "SearchWithCriteria04878169-032c-4ebc-bc89-ae87a9b48ea3 Work Title Lay Your Hand…" at bounding box center [334, 163] width 472 height 17
type input "lie to me"
click at [518, 223] on button "Search" at bounding box center [544, 231] width 52 height 17
click at [125, 271] on div "LIE TO ME" at bounding box center [141, 272] width 59 height 8
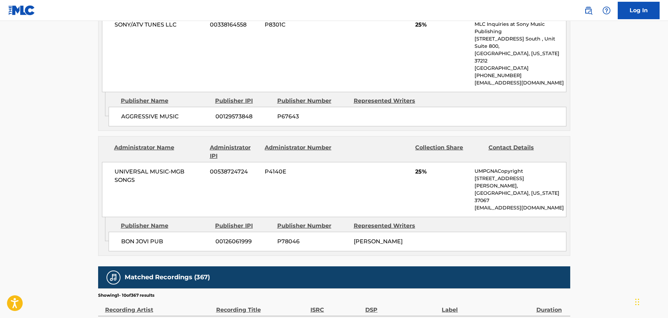
scroll to position [629, 0]
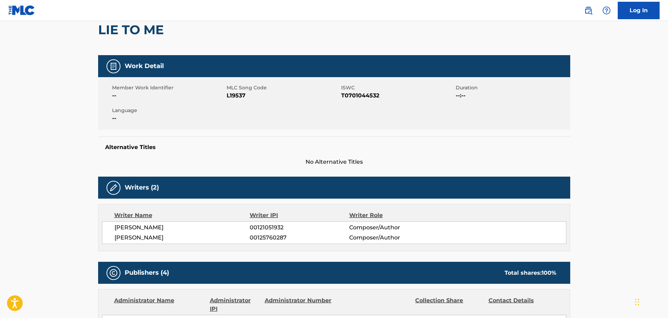
scroll to position [0, 0]
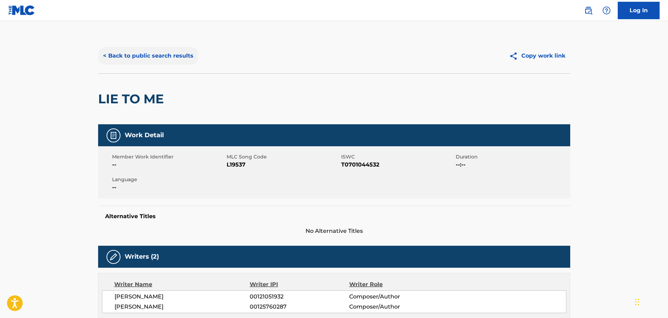
click at [167, 58] on button "< Back to public search results" at bounding box center [148, 55] width 100 height 17
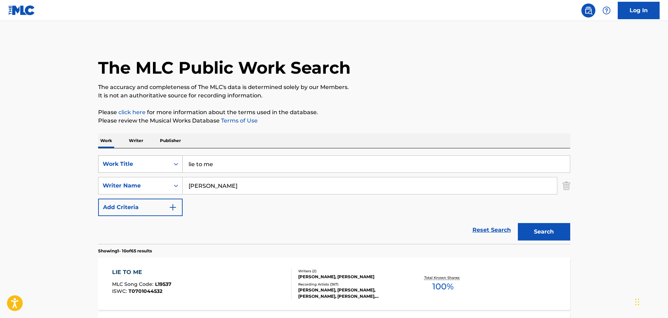
drag, startPoint x: 232, startPoint y: 167, endPoint x: 122, endPoint y: 166, distance: 109.7
click at [125, 165] on div "SearchWithCriteria04878169-032c-4ebc-bc89-ae87a9b48ea3 Work Title lie to me" at bounding box center [334, 163] width 472 height 17
paste input "Runaway"
type input "Runaway"
click at [518, 223] on button "Search" at bounding box center [544, 231] width 52 height 17
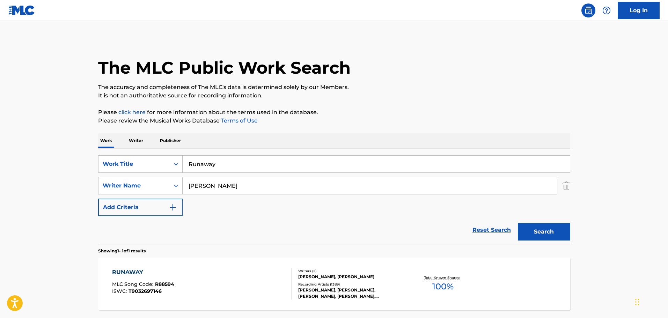
click at [131, 282] on span "MLC Song Code :" at bounding box center [133, 284] width 43 height 6
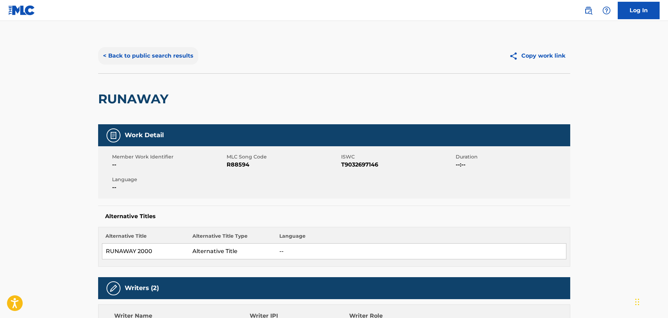
click at [140, 56] on button "< Back to public search results" at bounding box center [148, 55] width 100 height 17
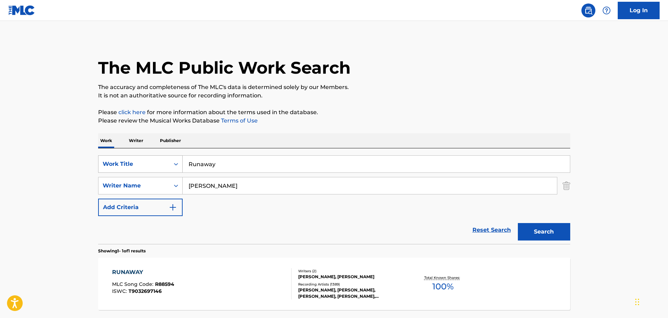
drag, startPoint x: 229, startPoint y: 164, endPoint x: 132, endPoint y: 163, distance: 96.8
click at [132, 163] on div "SearchWithCriteria04878169-032c-4ebc-bc89-ae87a9b48ea3 Work Title Runaway" at bounding box center [334, 163] width 472 height 17
paste input "Thank You For Loving Me"
type input "Thank You For Loving Me"
click at [518, 223] on button "Search" at bounding box center [544, 231] width 52 height 17
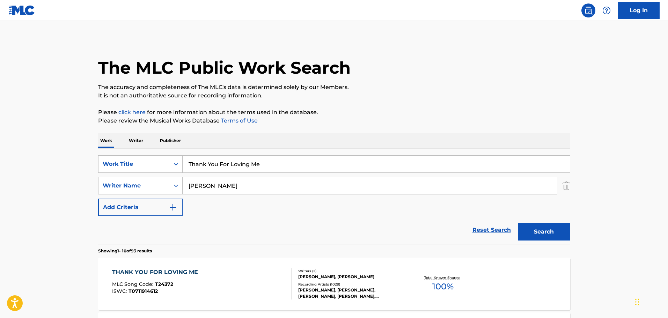
click at [149, 276] on div "THANK YOU FOR LOVING ME" at bounding box center [156, 272] width 89 height 8
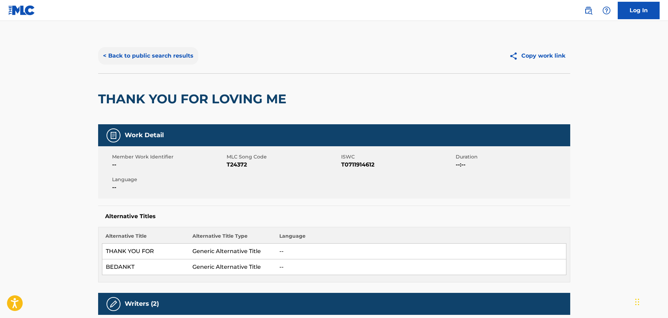
click at [156, 58] on button "< Back to public search results" at bounding box center [148, 55] width 100 height 17
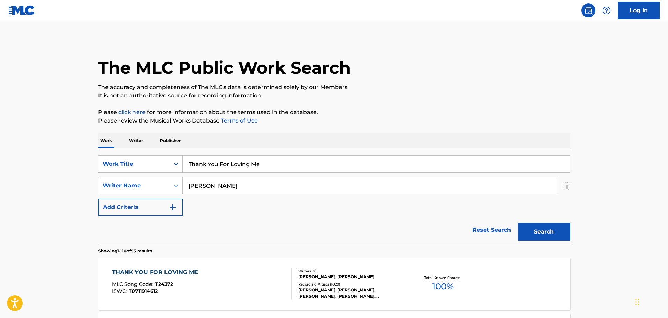
drag, startPoint x: 287, startPoint y: 162, endPoint x: 71, endPoint y: 155, distance: 216.0
paste input "is Ain't A Love Song"
type input "This Ain't A Love Song"
drag, startPoint x: 553, startPoint y: 230, endPoint x: 513, endPoint y: 225, distance: 40.1
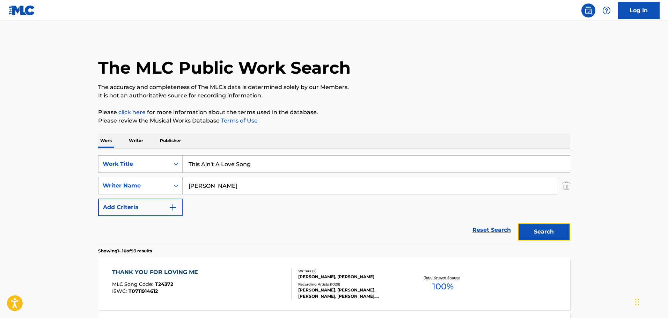
click at [553, 231] on button "Search" at bounding box center [544, 231] width 52 height 17
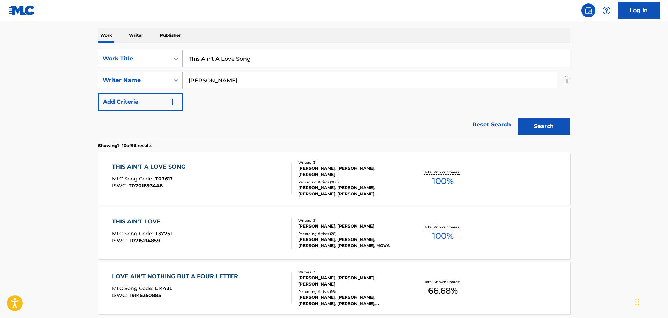
scroll to position [140, 0]
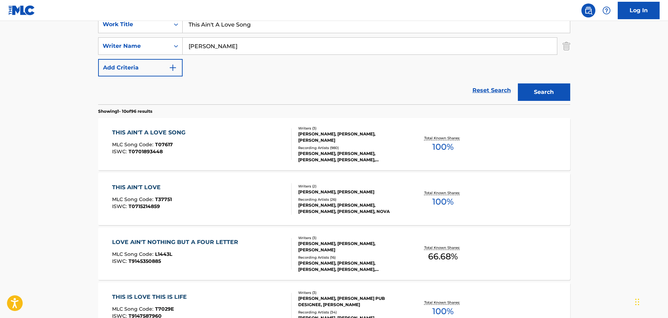
click at [167, 137] on div "THIS AIN'T A LOVE SONG MLC Song Code : T07617 ISWC : T0701893448" at bounding box center [150, 144] width 77 height 31
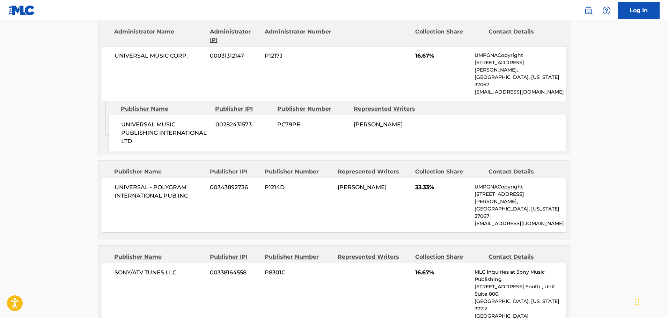
scroll to position [384, 0]
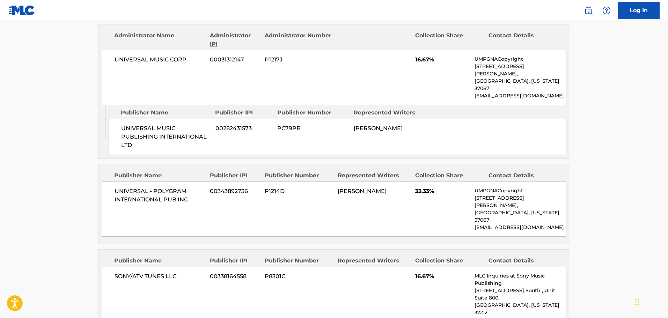
click at [83, 185] on main "< Back to public search results Copy work link THIS AIN'T A LOVE SONG Work Deta…" at bounding box center [334, 282] width 668 height 1290
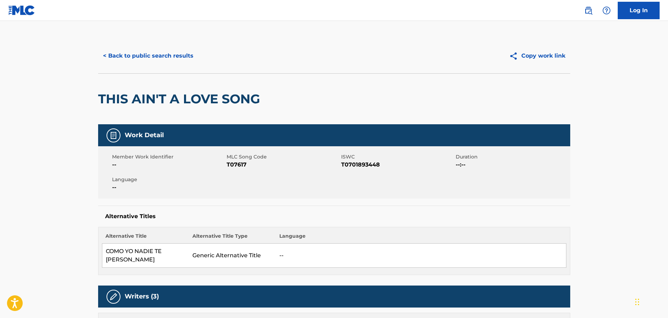
click at [174, 50] on button "< Back to public search results" at bounding box center [148, 55] width 100 height 17
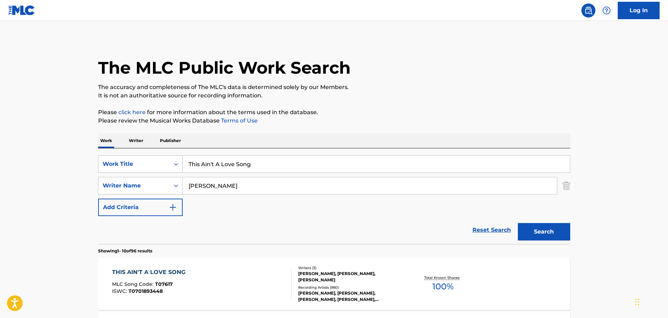
drag, startPoint x: 241, startPoint y: 166, endPoint x: 103, endPoint y: 162, distance: 138.0
click at [111, 162] on div "SearchWithCriteria04878169-032c-4ebc-bc89-ae87a9b48ea3 Work Title This Ain't A …" at bounding box center [334, 163] width 472 height 17
paste input "We Weren't Born To Follow"
type input "We Weren't Born To Follow"
click at [518, 223] on button "Search" at bounding box center [544, 231] width 52 height 17
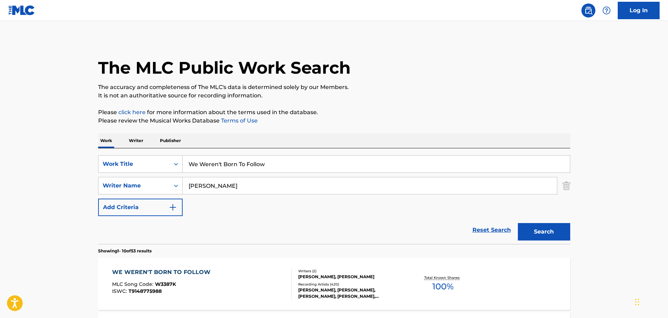
click at [170, 273] on div "WE WEREN'T BORN TO FOLLOW" at bounding box center [163, 272] width 102 height 8
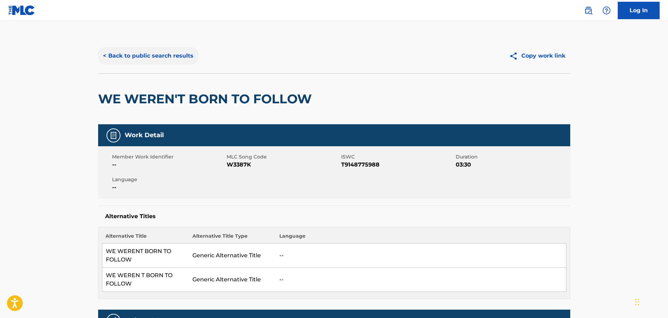
click at [136, 56] on button "< Back to public search results" at bounding box center [148, 55] width 100 height 17
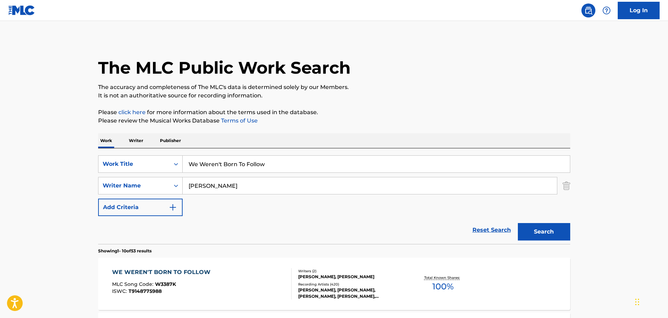
drag, startPoint x: 192, startPoint y: 164, endPoint x: 98, endPoint y: 176, distance: 95.0
click at [101, 175] on div "SearchWithCriteria04878169-032c-4ebc-bc89-ae87a9b48ea3 Work Title We Weren't Bo…" at bounding box center [334, 185] width 472 height 61
type input "keep the faith"
click at [518, 223] on button "Search" at bounding box center [544, 231] width 52 height 17
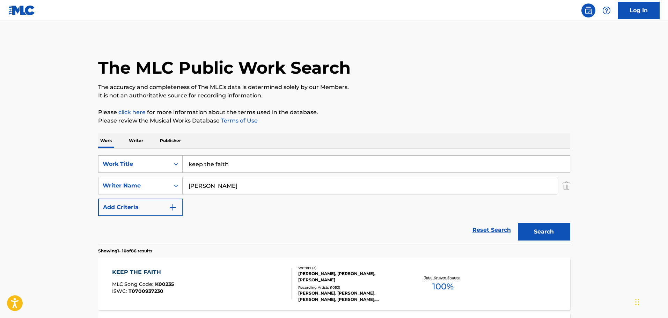
click at [138, 278] on div "KEEP THE FAITH MLC Song Code : K00235 ISWC : T0700937230" at bounding box center [143, 283] width 62 height 31
